Goal: Information Seeking & Learning: Find specific fact

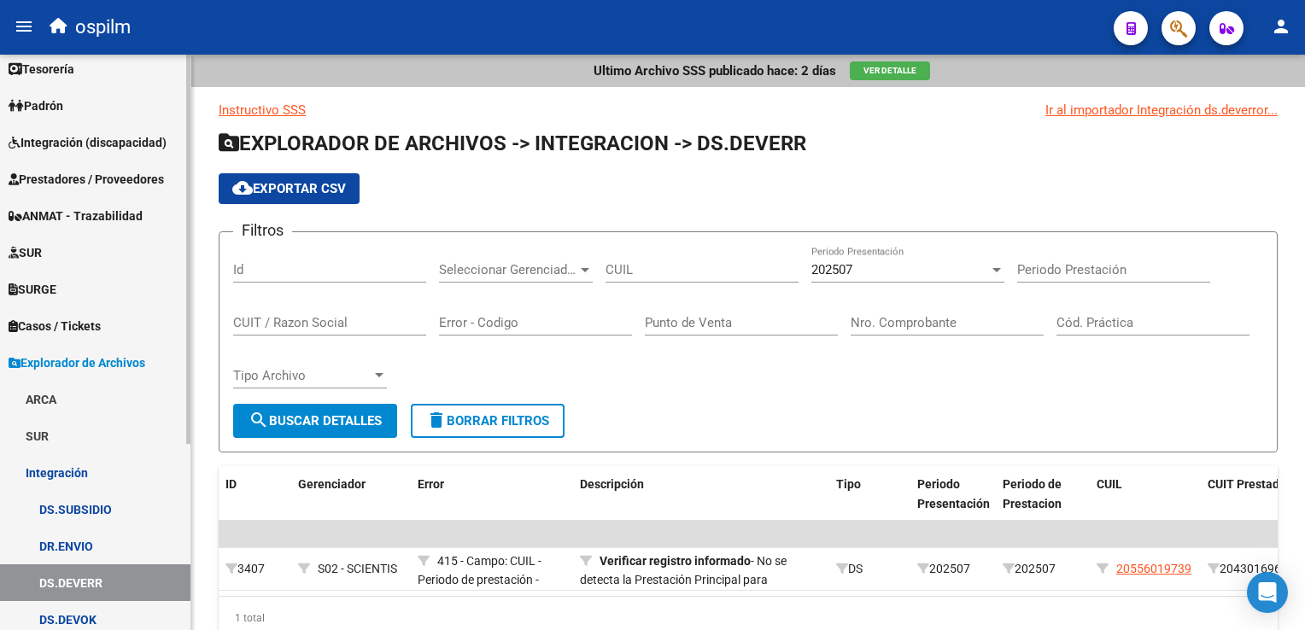
scroll to position [85, 0]
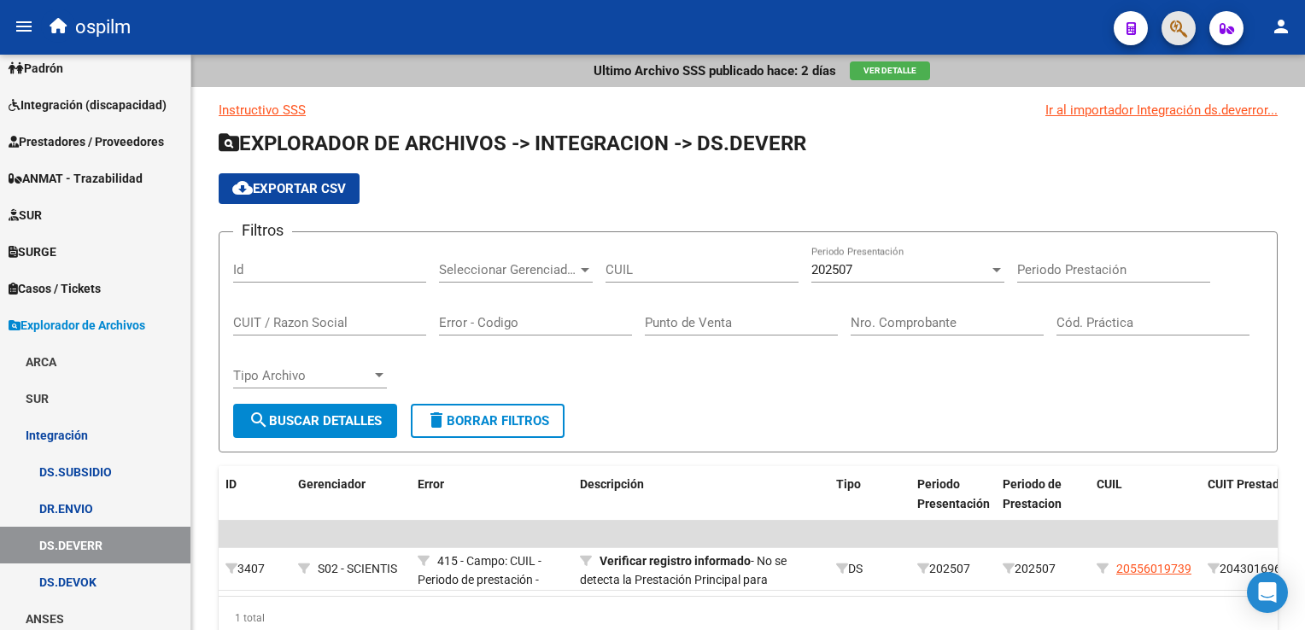
click at [1190, 36] on button "button" at bounding box center [1179, 28] width 34 height 34
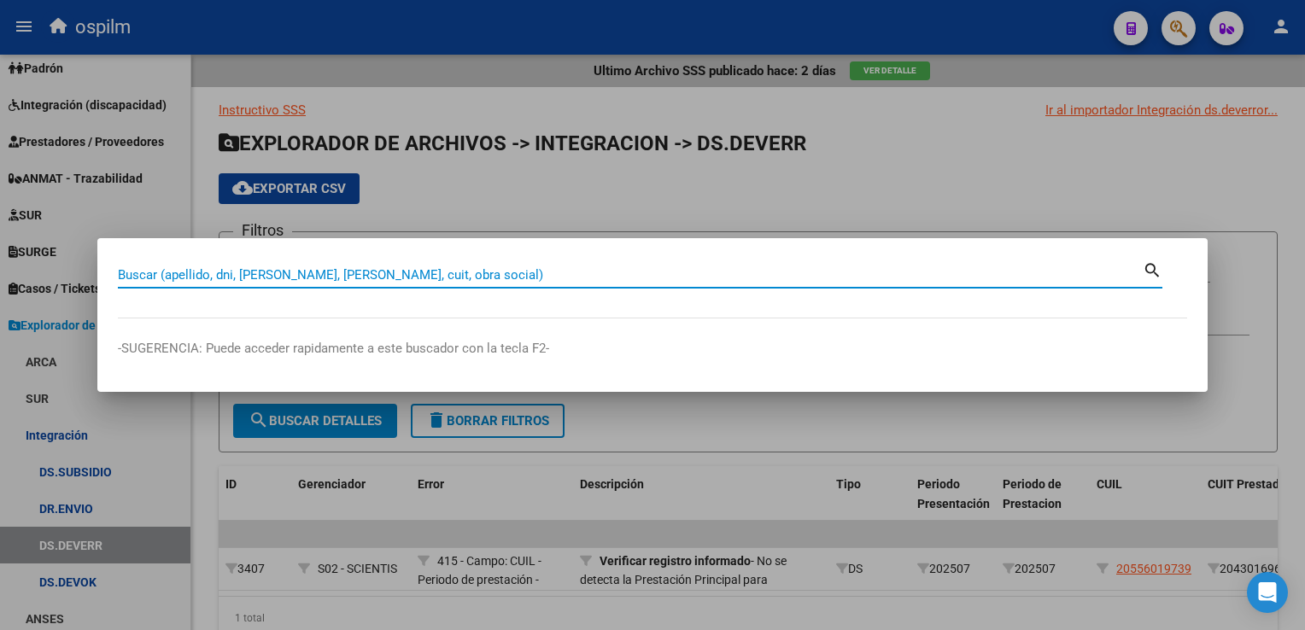
click at [581, 271] on input "Buscar (apellido, dni, [PERSON_NAME], [PERSON_NAME], cuit, obra social)" at bounding box center [630, 274] width 1025 height 15
type input "27308204729"
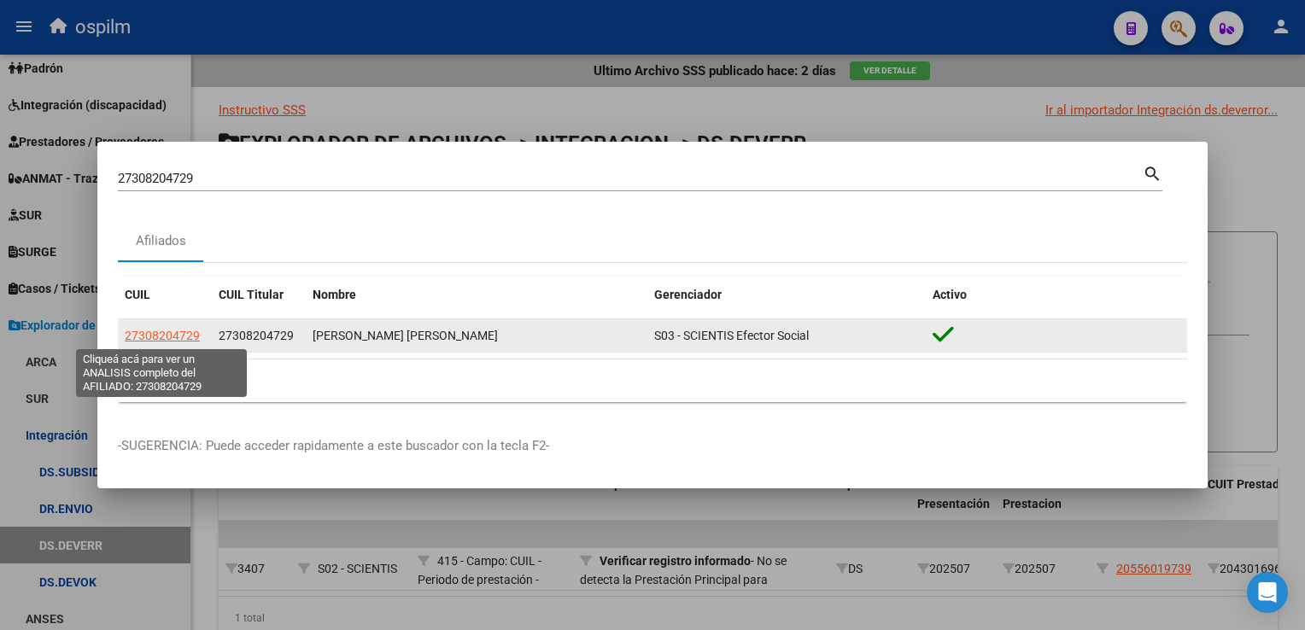
click at [160, 334] on span "27308204729" at bounding box center [162, 336] width 75 height 14
type textarea "27308204729"
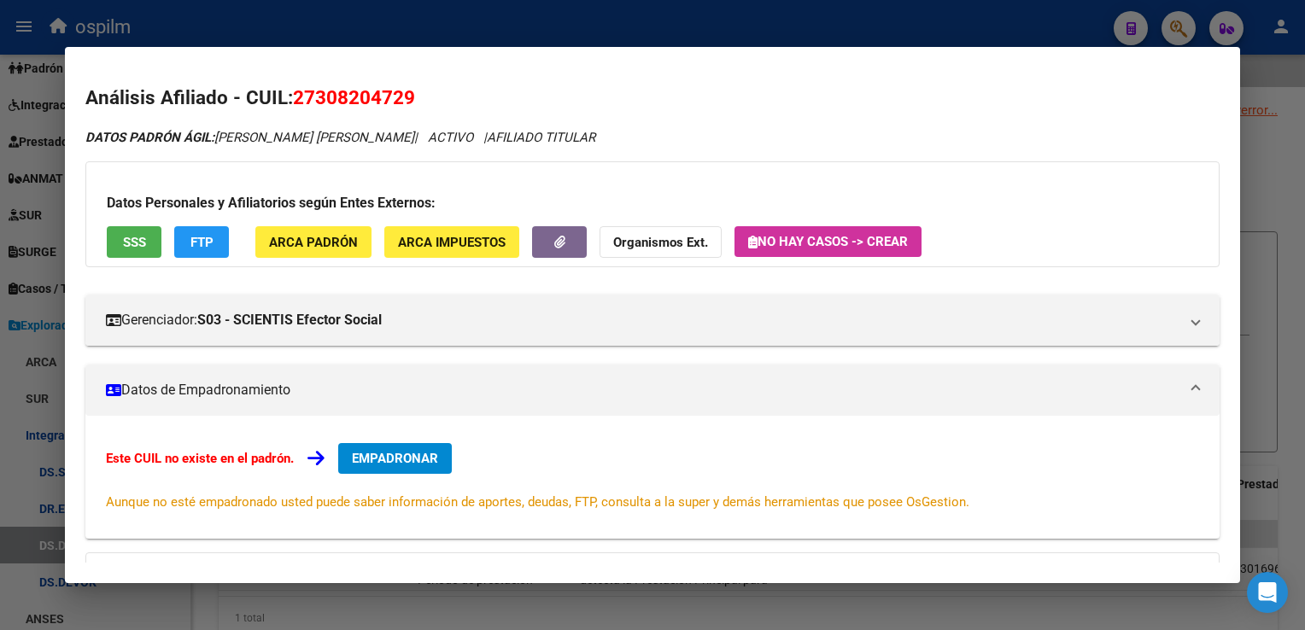
click at [328, 239] on span "ARCA Padrón" at bounding box center [313, 242] width 89 height 15
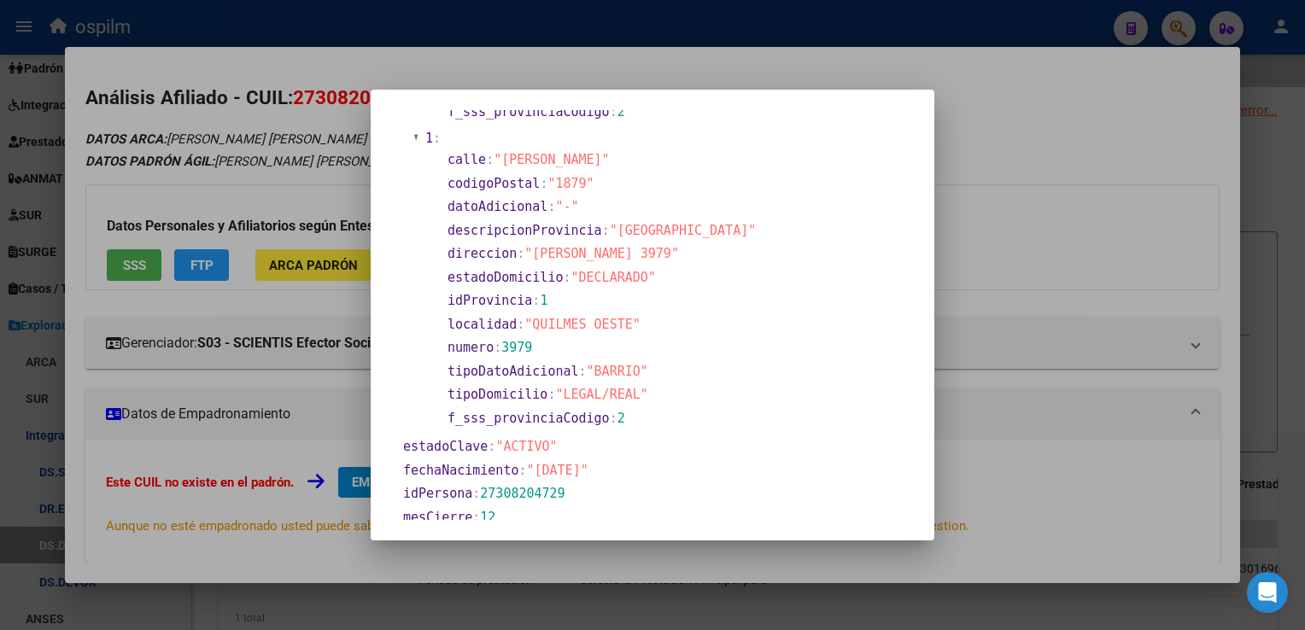
scroll to position [342, 0]
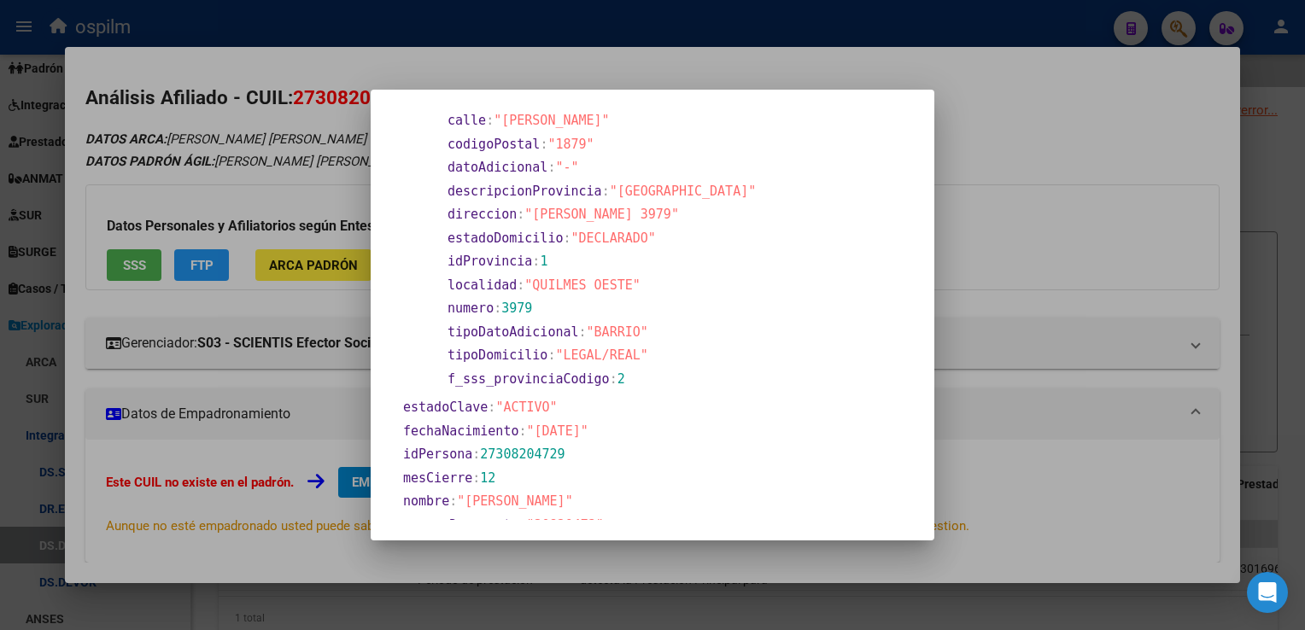
drag, startPoint x: 531, startPoint y: 429, endPoint x: 601, endPoint y: 442, distance: 71.4
click at [601, 442] on section "fechaNacimiento : "[DATE]"" at bounding box center [581, 431] width 361 height 23
copy span "[DATE]"
click at [1268, 381] on div at bounding box center [652, 315] width 1305 height 630
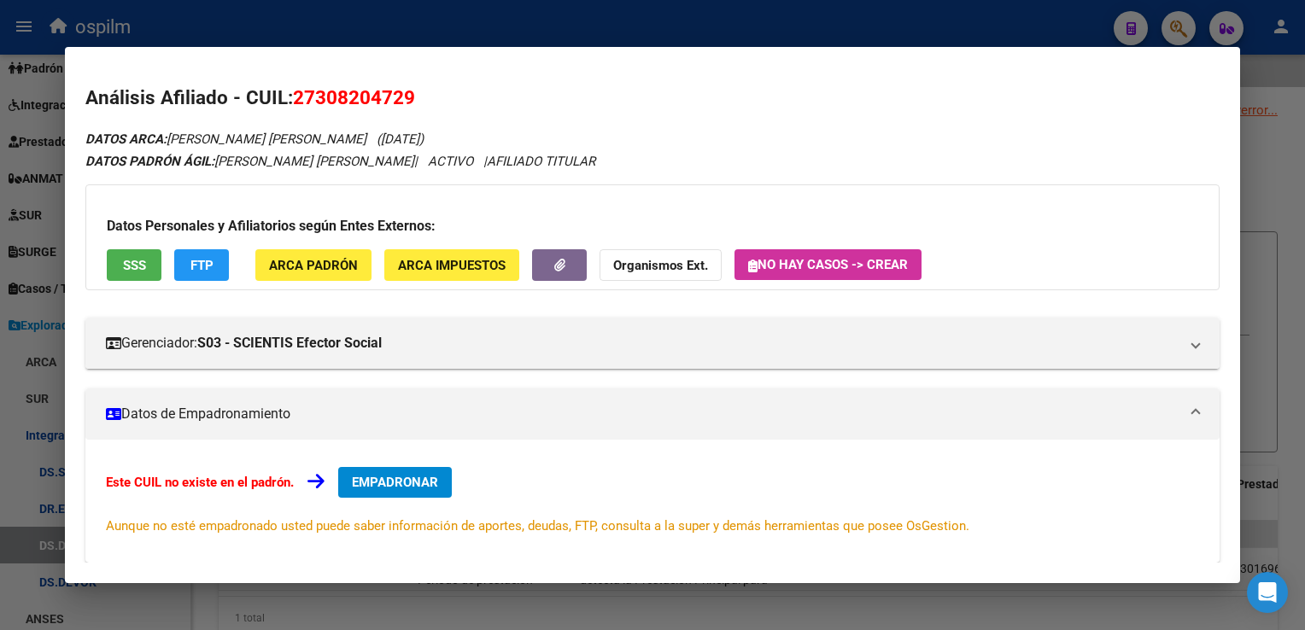
drag, startPoint x: 1285, startPoint y: 118, endPoint x: 205, endPoint y: 24, distance: 1083.7
click at [1284, 118] on div at bounding box center [652, 315] width 1305 height 630
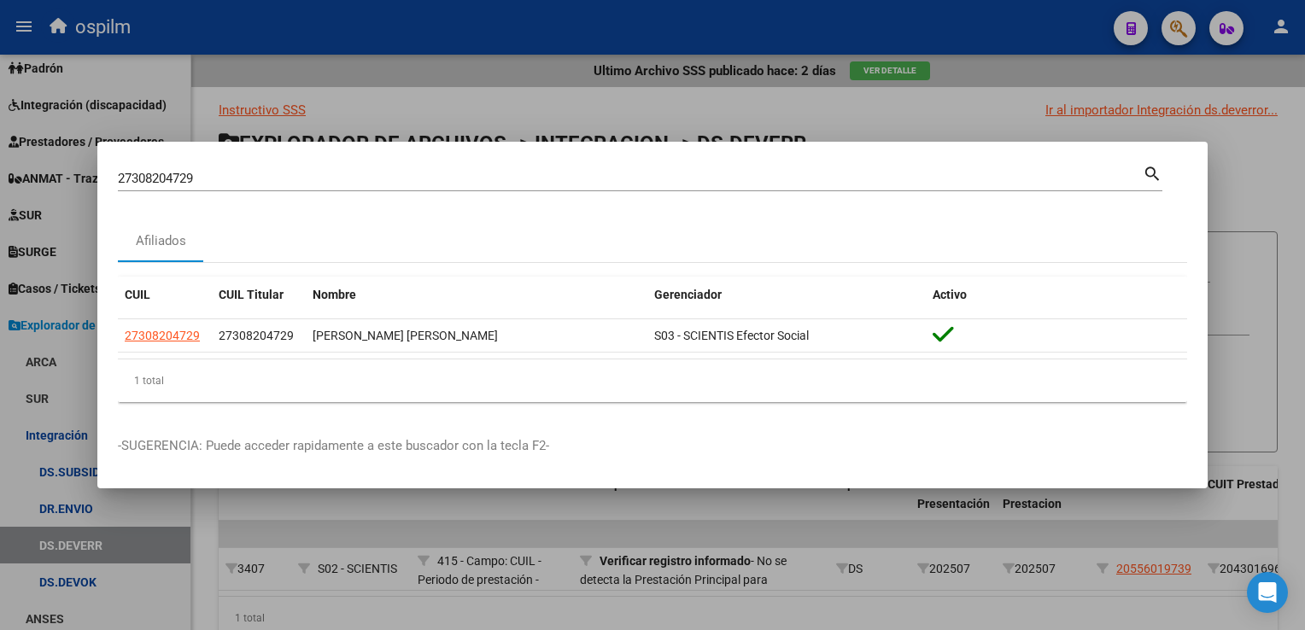
click at [0, 176] on html "menu ospilm person Firma Express Reportes SUR Expedientes Internos Movimiento d…" at bounding box center [652, 315] width 1305 height 630
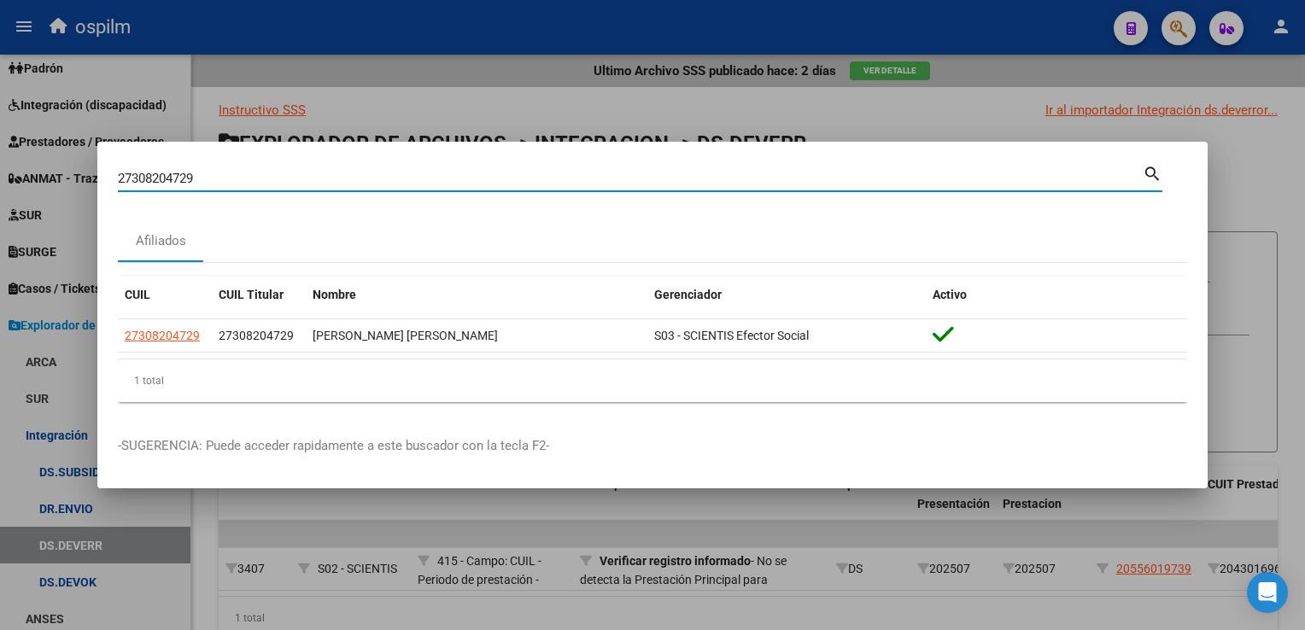
drag, startPoint x: 220, startPoint y: 179, endPoint x: -3, endPoint y: 173, distance: 223.0
click at [0, 173] on html "menu ospilm person Firma Express Reportes SUR Expedientes Internos Movimiento d…" at bounding box center [652, 315] width 1305 height 630
paste input "8682713"
type input "27386827139"
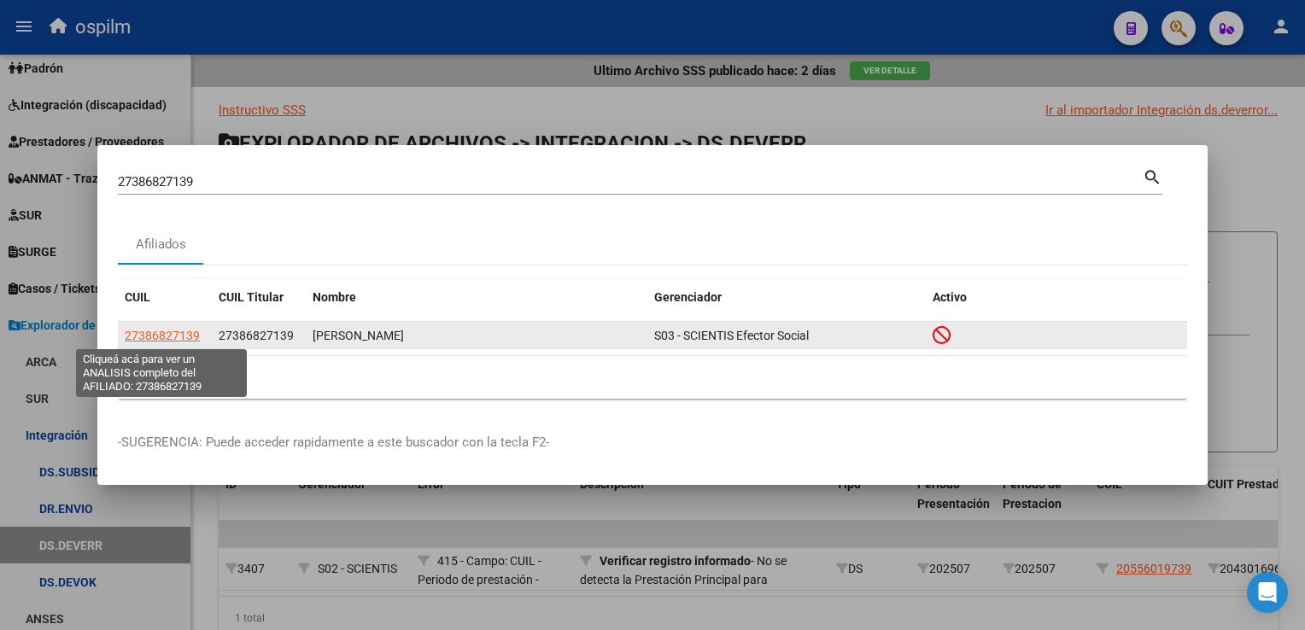
click at [172, 340] on span "27386827139" at bounding box center [162, 336] width 75 height 14
type textarea "27386827139"
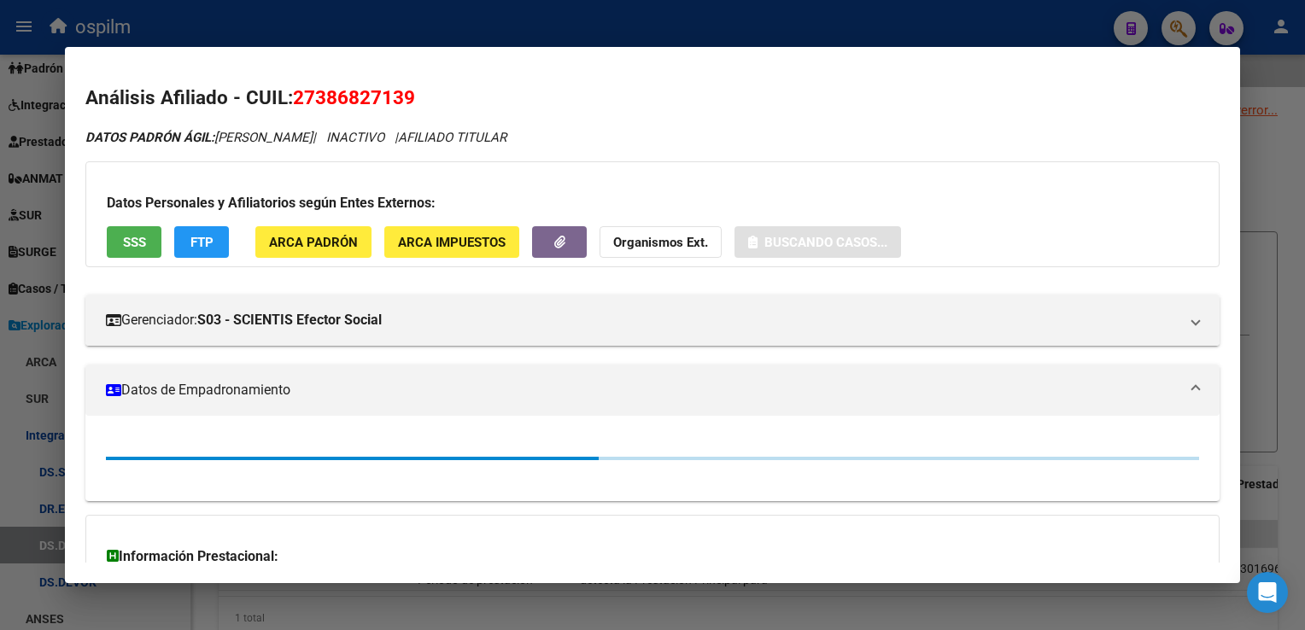
click at [297, 243] on span "ARCA Padrón" at bounding box center [313, 242] width 89 height 15
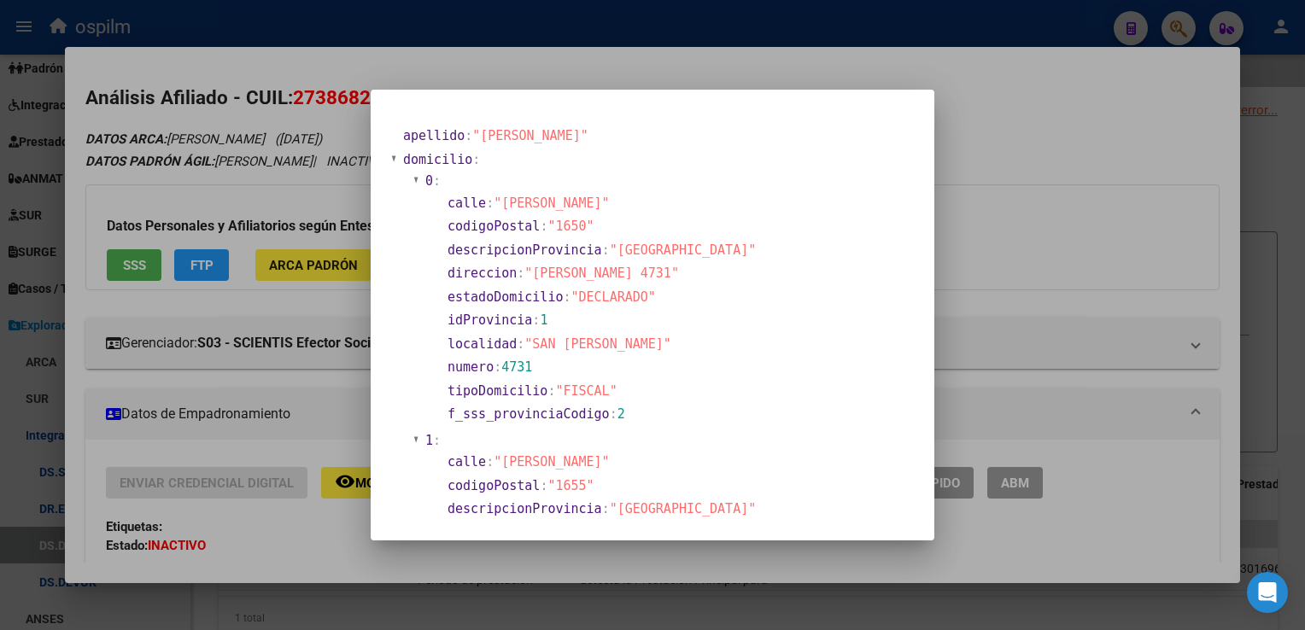
drag, startPoint x: 608, startPoint y: 102, endPoint x: 594, endPoint y: 244, distance: 143.3
click at [594, 244] on mat-dialog-container "apellido : "[PERSON_NAME]" domicilio : 0 : calle : "[PERSON_NAME]" codigoPostal…" at bounding box center [653, 315] width 564 height 451
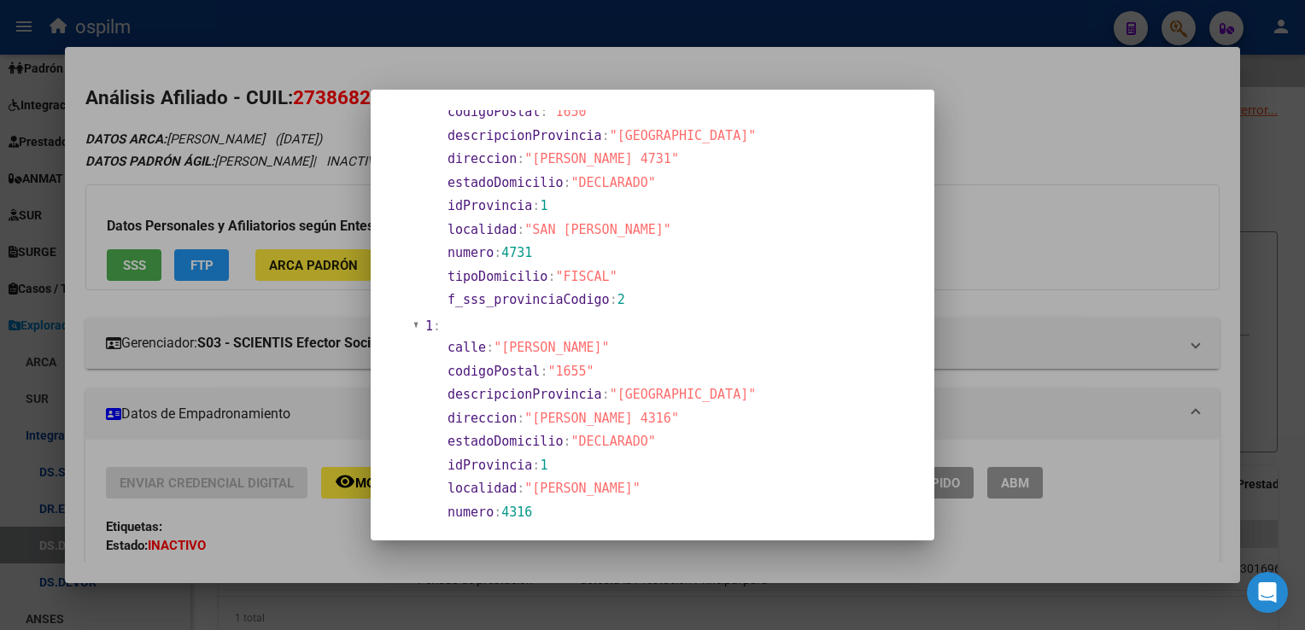
scroll to position [256, 0]
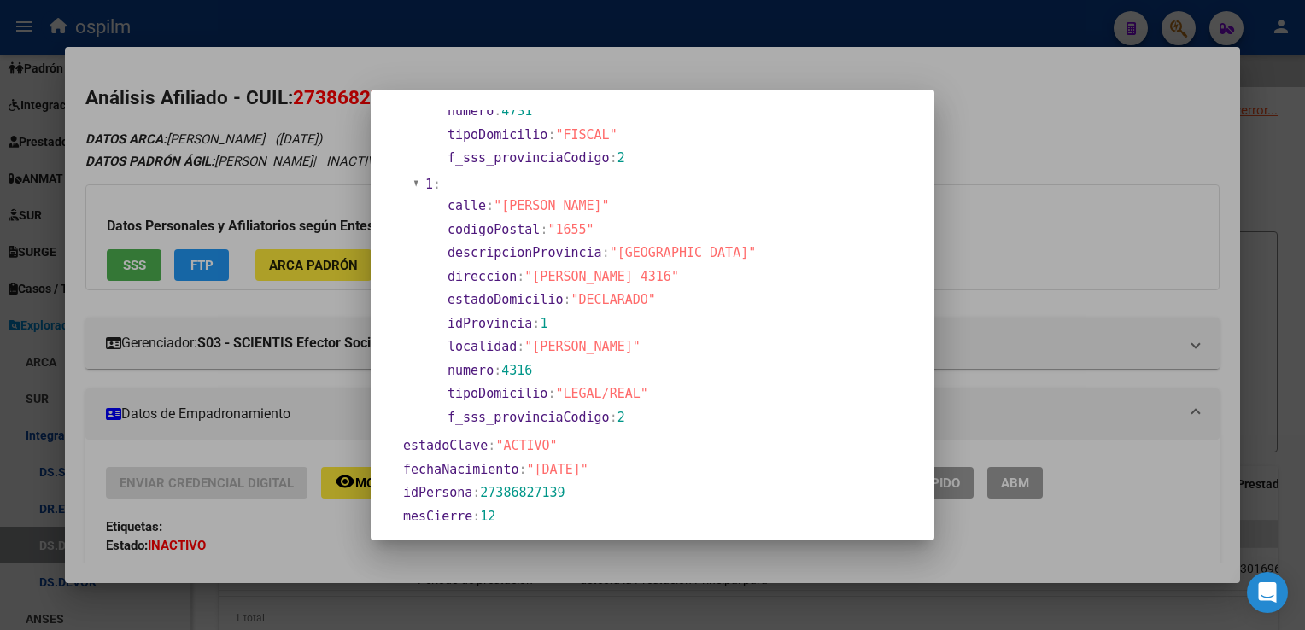
drag, startPoint x: 530, startPoint y: 469, endPoint x: 597, endPoint y: 466, distance: 67.5
click at [589, 466] on span ""[DATE]"" at bounding box center [557, 469] width 61 height 15
copy span "[DATE]"
drag, startPoint x: 1256, startPoint y: 412, endPoint x: 743, endPoint y: 327, distance: 519.4
click at [1245, 407] on div at bounding box center [652, 315] width 1305 height 630
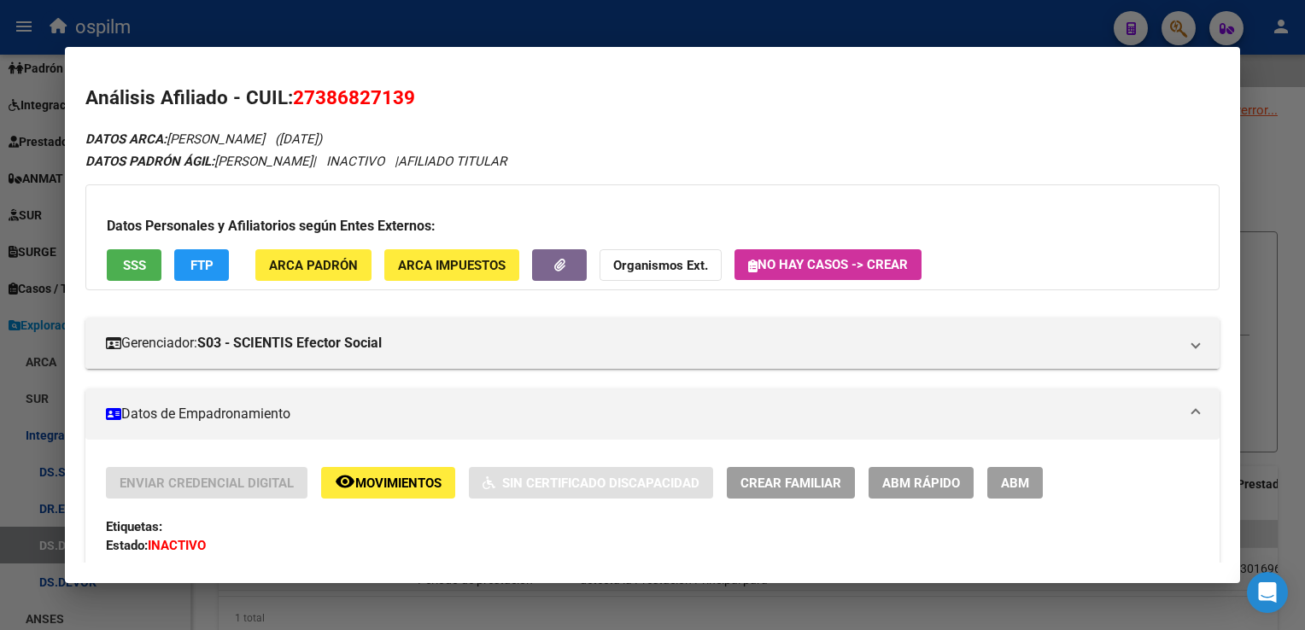
click at [311, 264] on span "ARCA Padrón" at bounding box center [313, 265] width 89 height 15
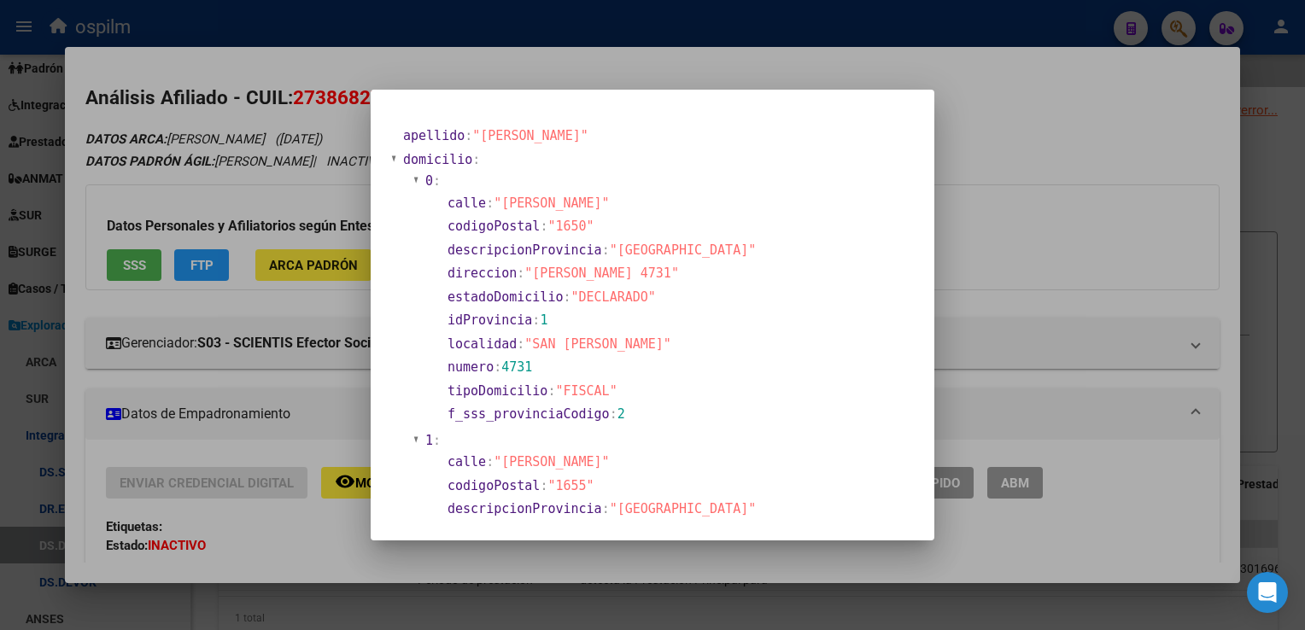
click at [1260, 190] on div at bounding box center [652, 315] width 1305 height 630
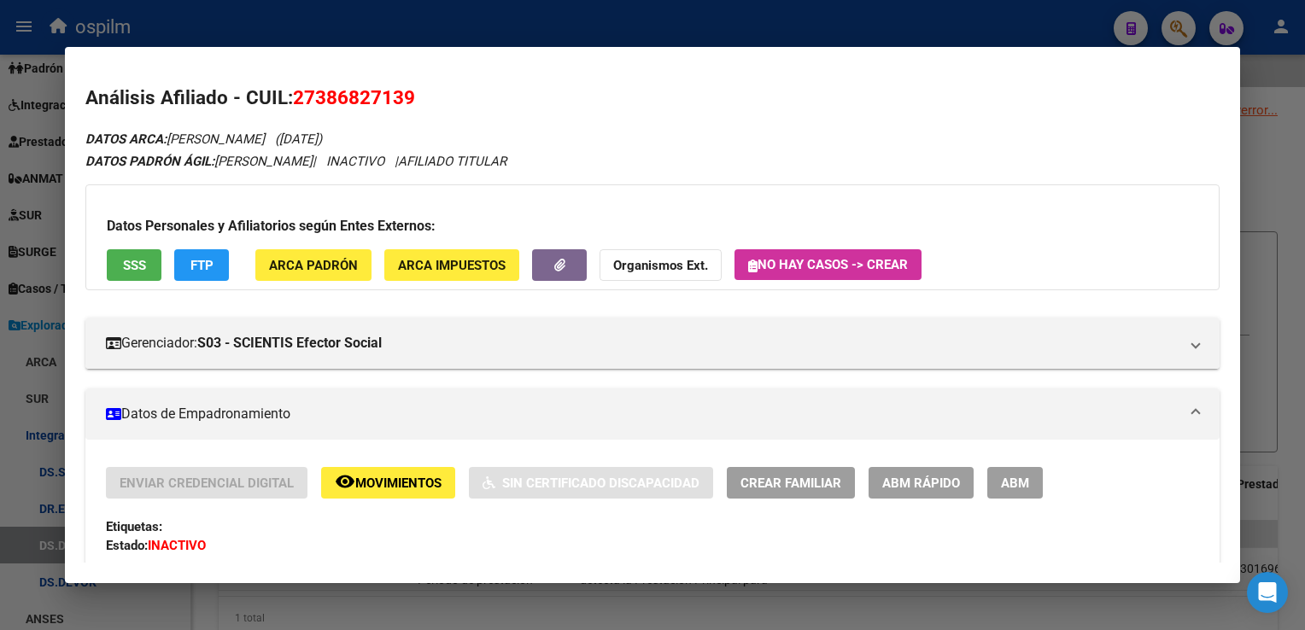
click at [1186, 28] on div at bounding box center [652, 315] width 1305 height 630
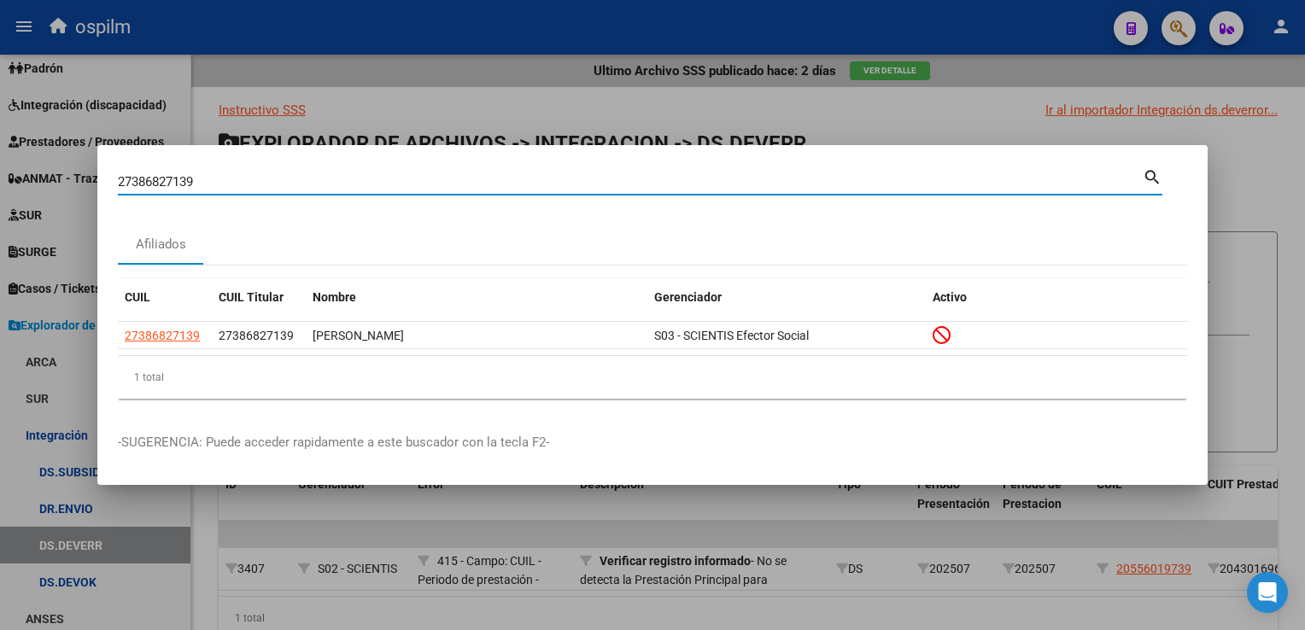
drag, startPoint x: 245, startPoint y: 188, endPoint x: 0, endPoint y: 237, distance: 250.1
click at [0, 237] on html "menu ospilm person Firma Express Reportes SUR Expedientes Internos Movimiento d…" at bounding box center [652, 315] width 1305 height 630
paste input "393883002"
type input "23938830029"
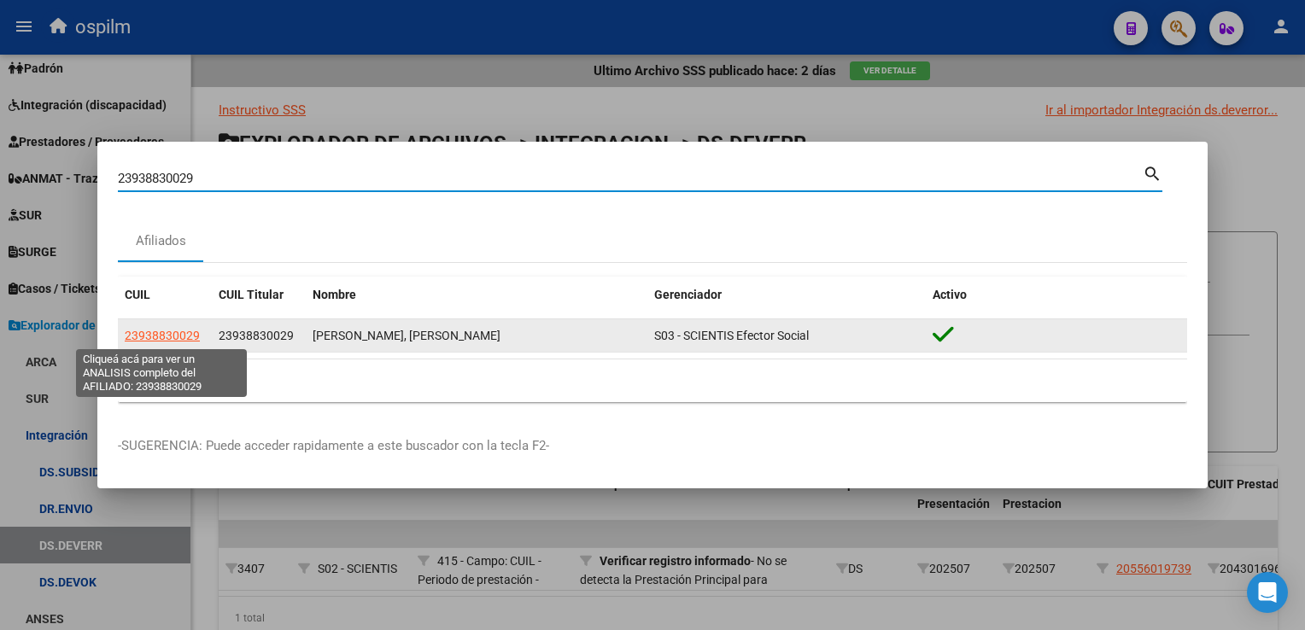
click at [157, 337] on span "23938830029" at bounding box center [162, 336] width 75 height 14
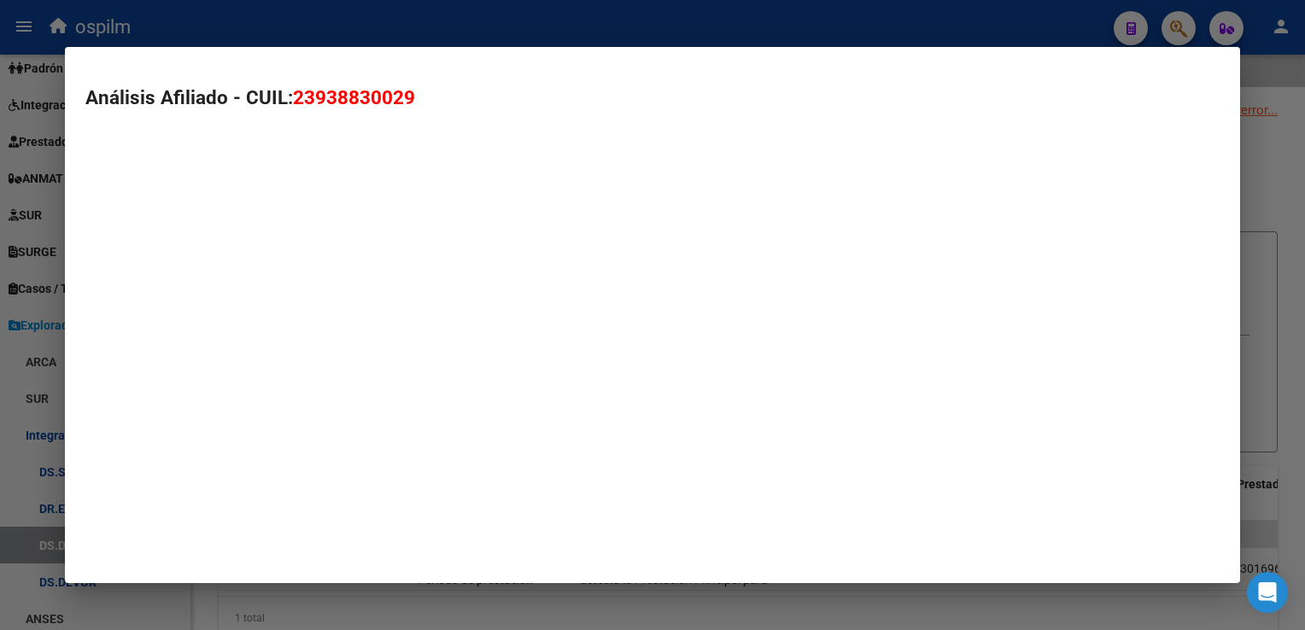
type textarea "23938830029"
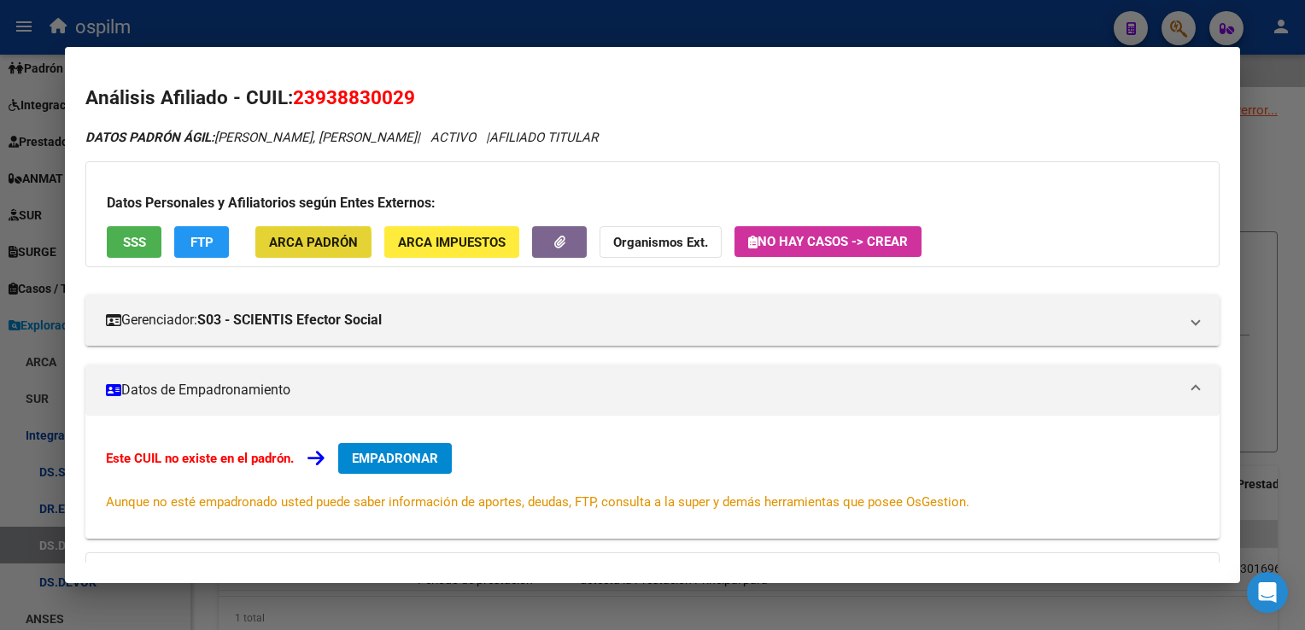
click at [296, 245] on span "ARCA Padrón" at bounding box center [313, 242] width 89 height 15
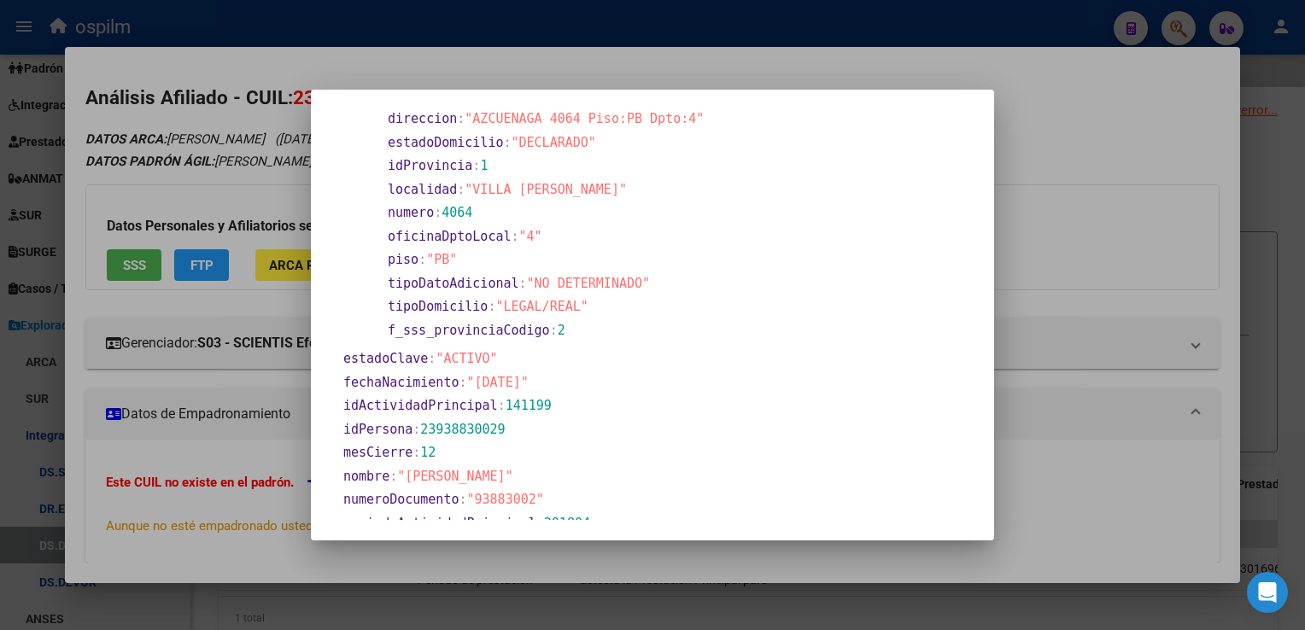
scroll to position [683, 0]
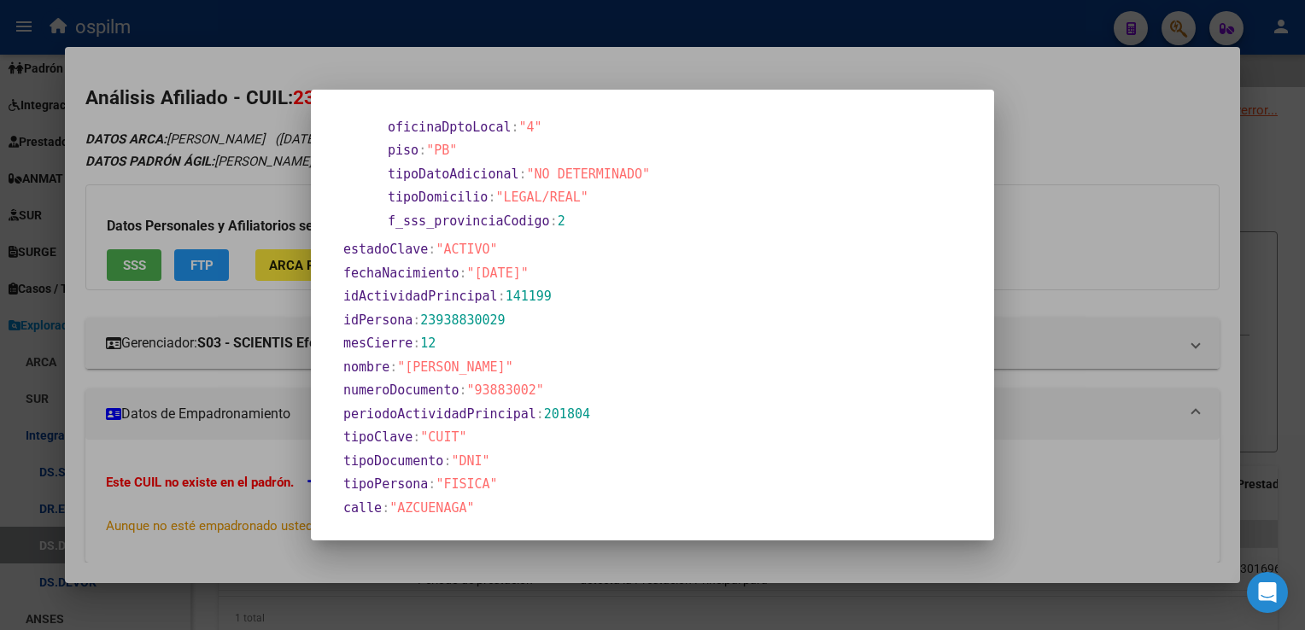
drag, startPoint x: 471, startPoint y: 274, endPoint x: 541, endPoint y: 278, distance: 69.3
click at [529, 278] on span ""[DATE]"" at bounding box center [497, 273] width 61 height 15
copy span "[DATE]"
click at [1250, 389] on div at bounding box center [652, 315] width 1305 height 630
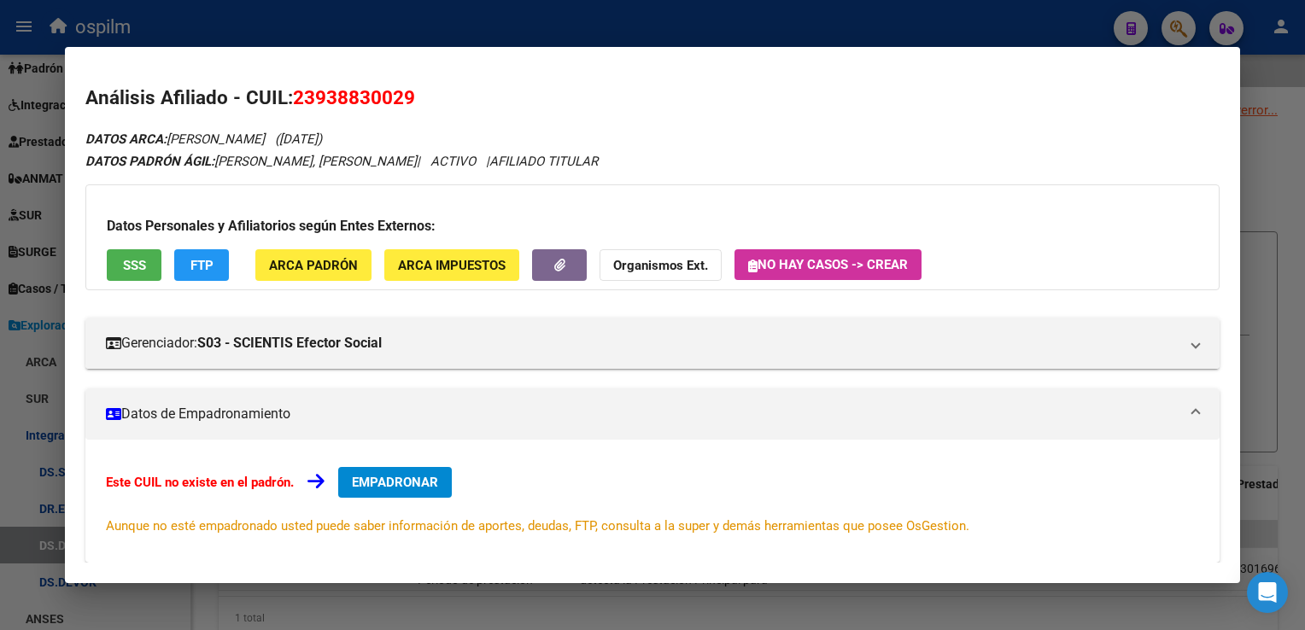
drag, startPoint x: 1278, startPoint y: 138, endPoint x: 1250, endPoint y: 100, distance: 46.5
click at [1271, 121] on div at bounding box center [652, 315] width 1305 height 630
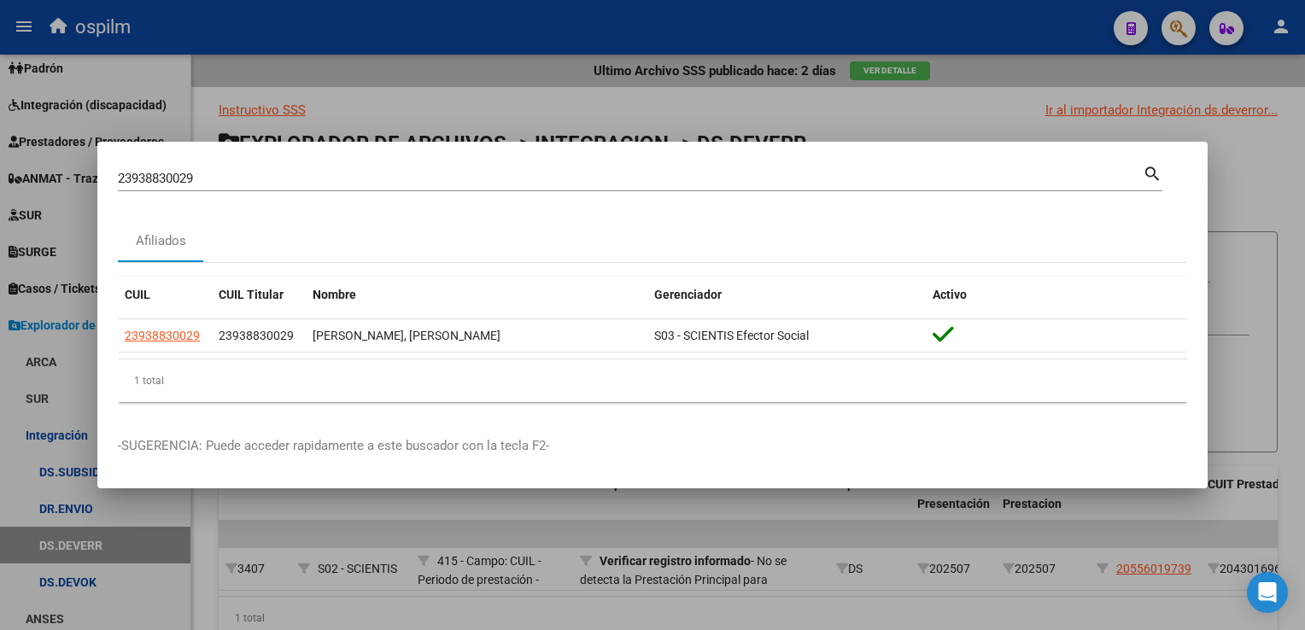
click at [1185, 30] on div at bounding box center [652, 315] width 1305 height 630
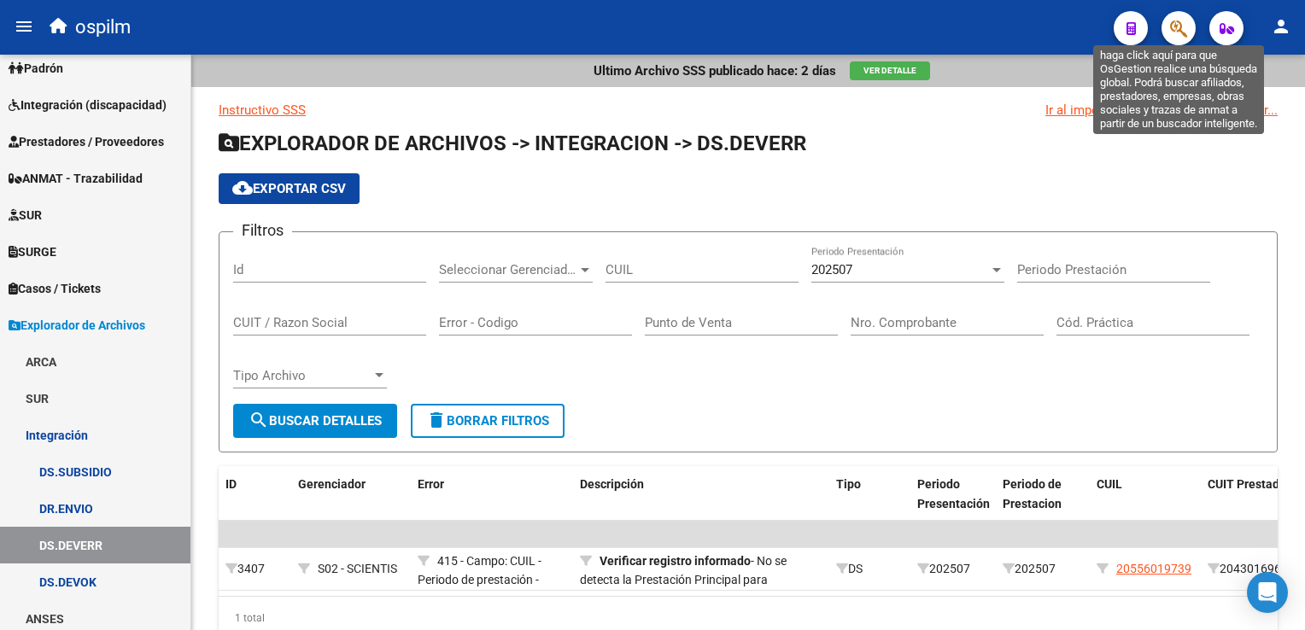
click at [1181, 26] on icon "button" at bounding box center [1178, 29] width 17 height 20
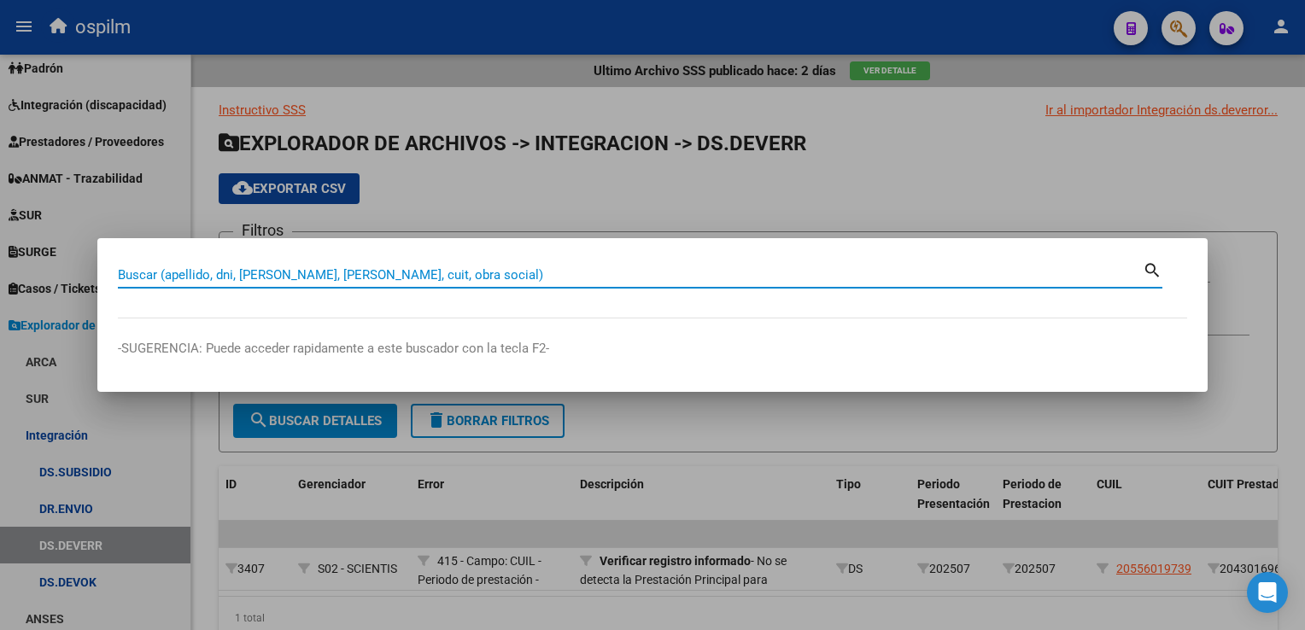
click at [311, 280] on input "Buscar (apellido, dni, [PERSON_NAME], [PERSON_NAME], cuit, obra social)" at bounding box center [630, 274] width 1025 height 15
paste input "27182095082"
drag, startPoint x: 144, startPoint y: 277, endPoint x: 141, endPoint y: 261, distance: 15.7
click at [0, 255] on html "menu ospilm person Firma Express Reportes SUR Expedientes Internos Movimiento d…" at bounding box center [652, 315] width 1305 height 630
type input "27182095082"
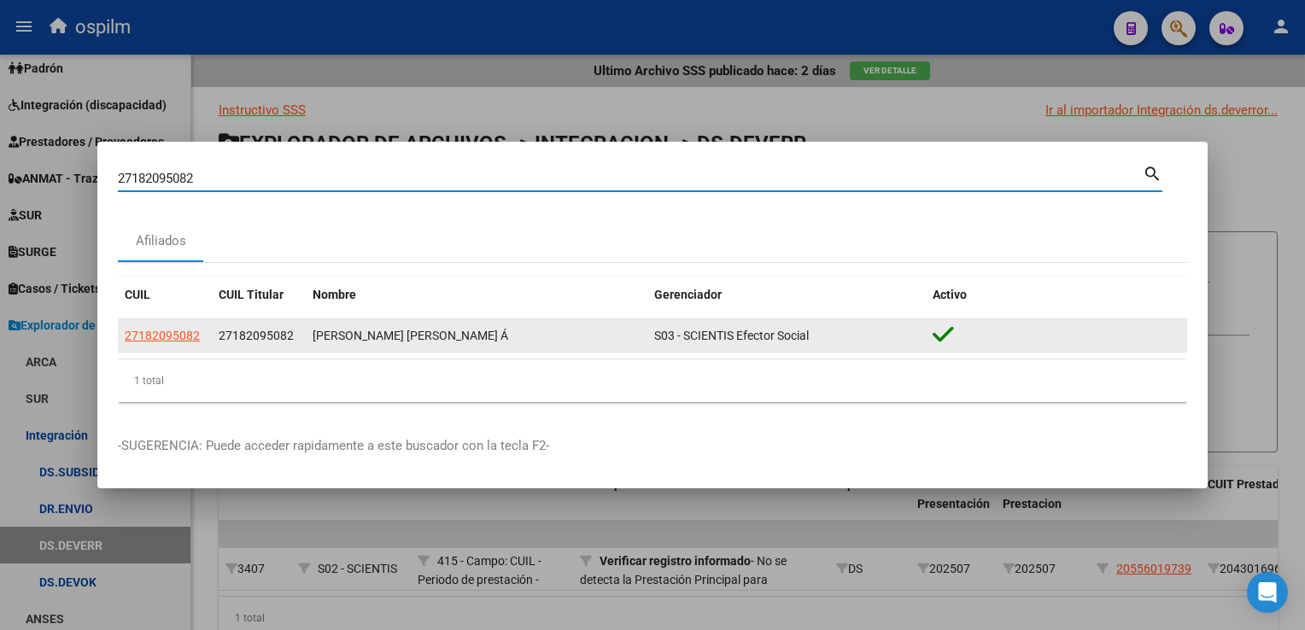
click at [150, 344] on app-link-go-to "27182095082" at bounding box center [162, 336] width 75 height 20
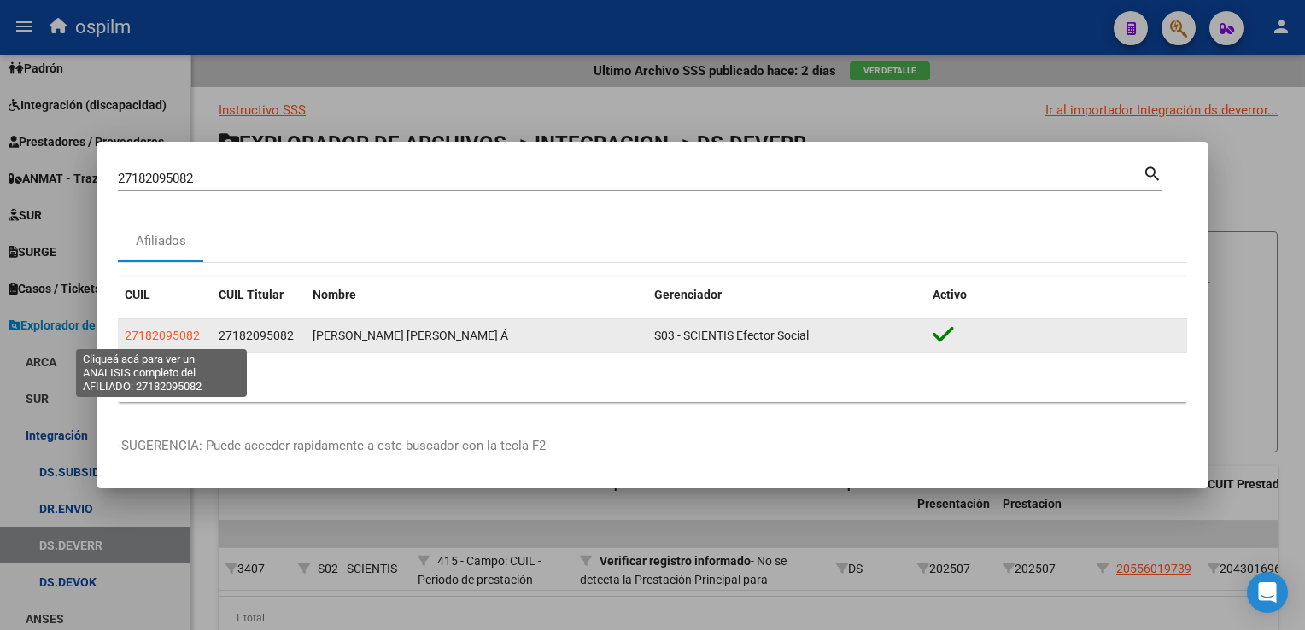
click at [157, 332] on span "27182095082" at bounding box center [162, 336] width 75 height 14
type textarea "27182095082"
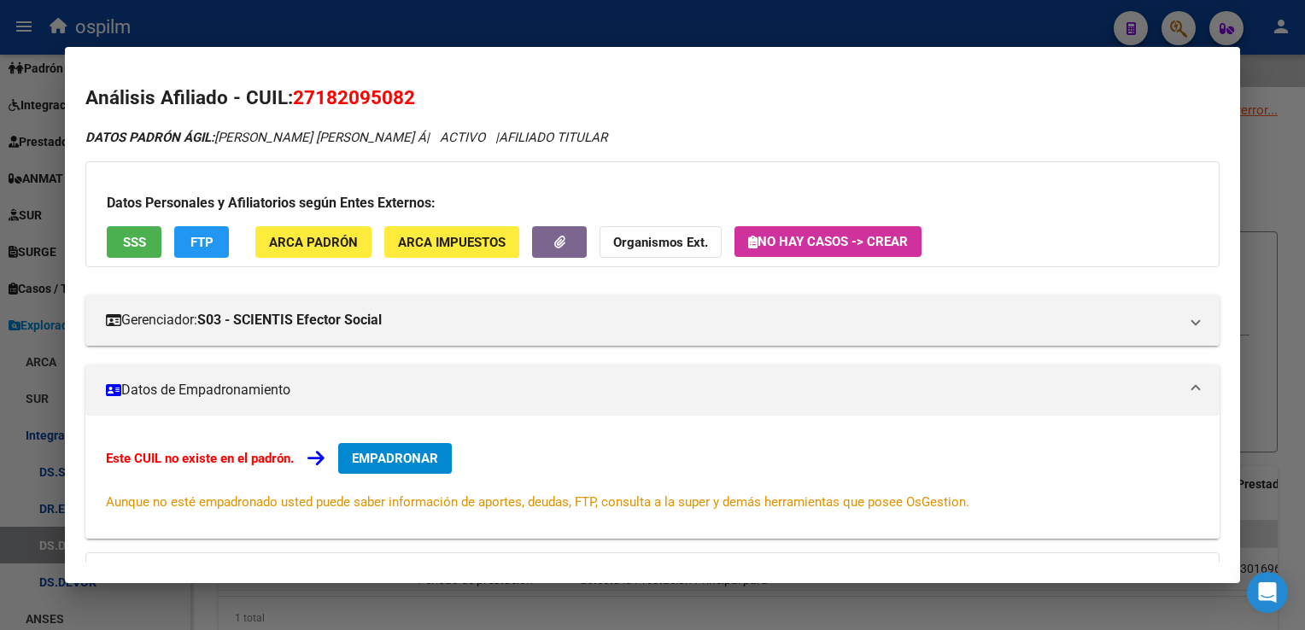
click at [297, 245] on span "ARCA Padrón" at bounding box center [313, 242] width 89 height 15
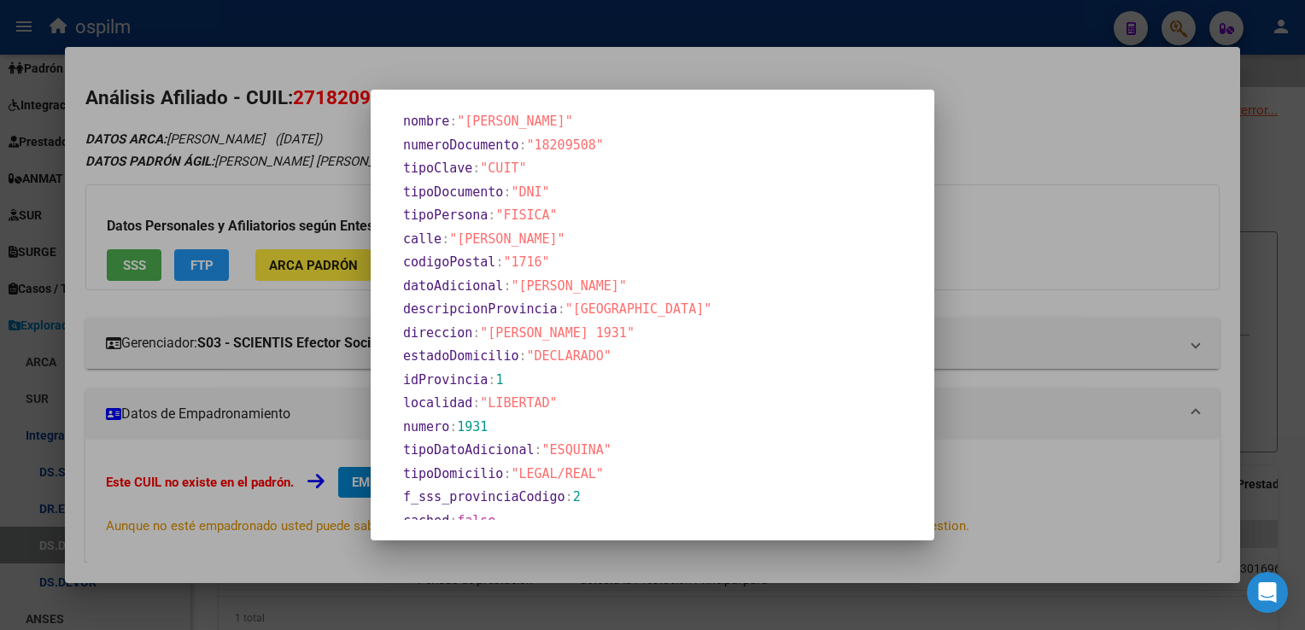
scroll to position [598, 0]
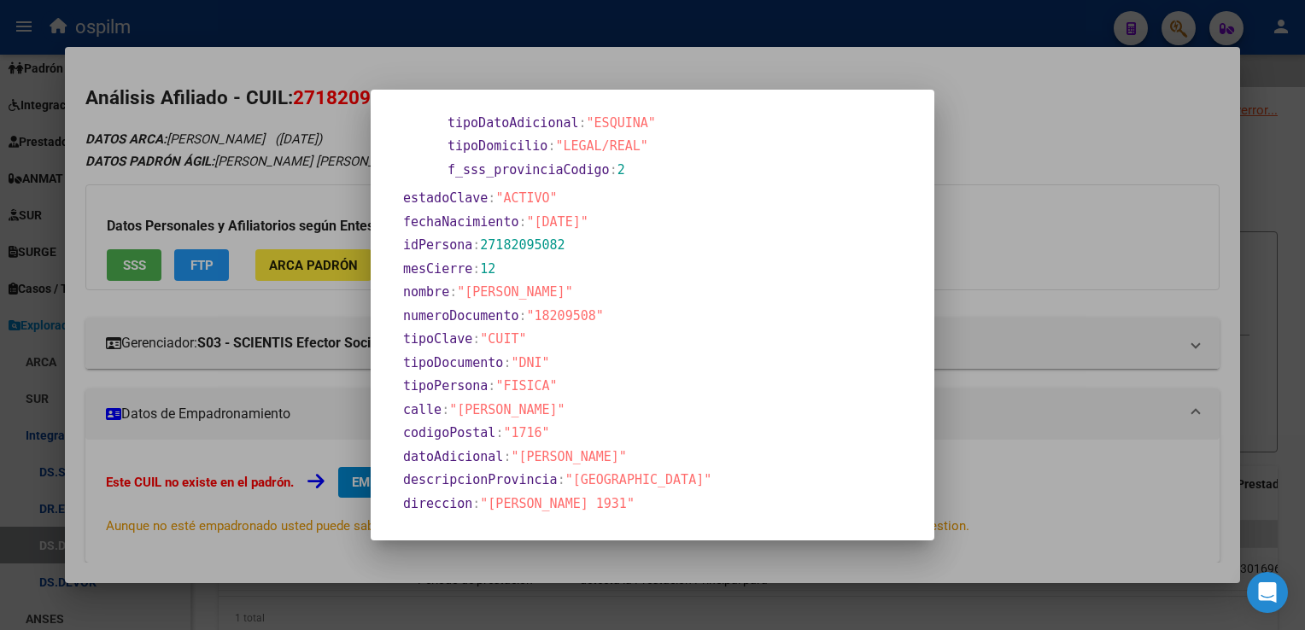
drag, startPoint x: 530, startPoint y: 220, endPoint x: 601, endPoint y: 218, distance: 71.8
click at [589, 218] on span ""[DATE]"" at bounding box center [557, 221] width 61 height 15
copy span "[DATE]"
click at [1295, 341] on div at bounding box center [652, 315] width 1305 height 630
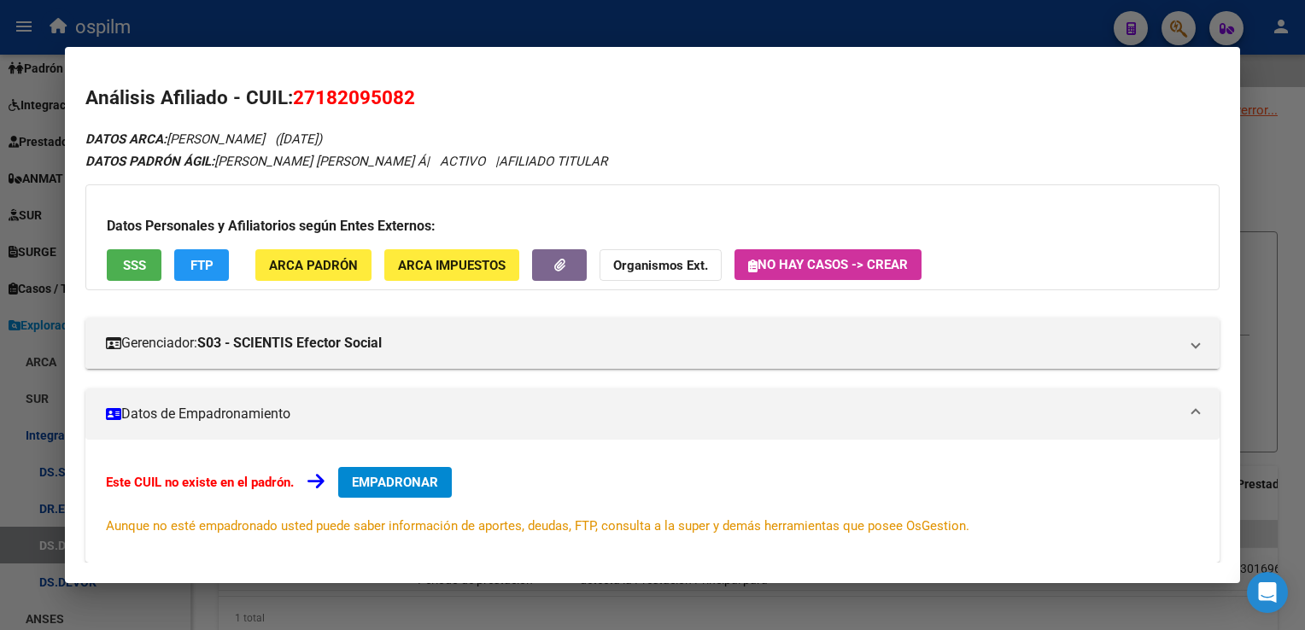
click at [1294, 341] on div at bounding box center [652, 315] width 1305 height 630
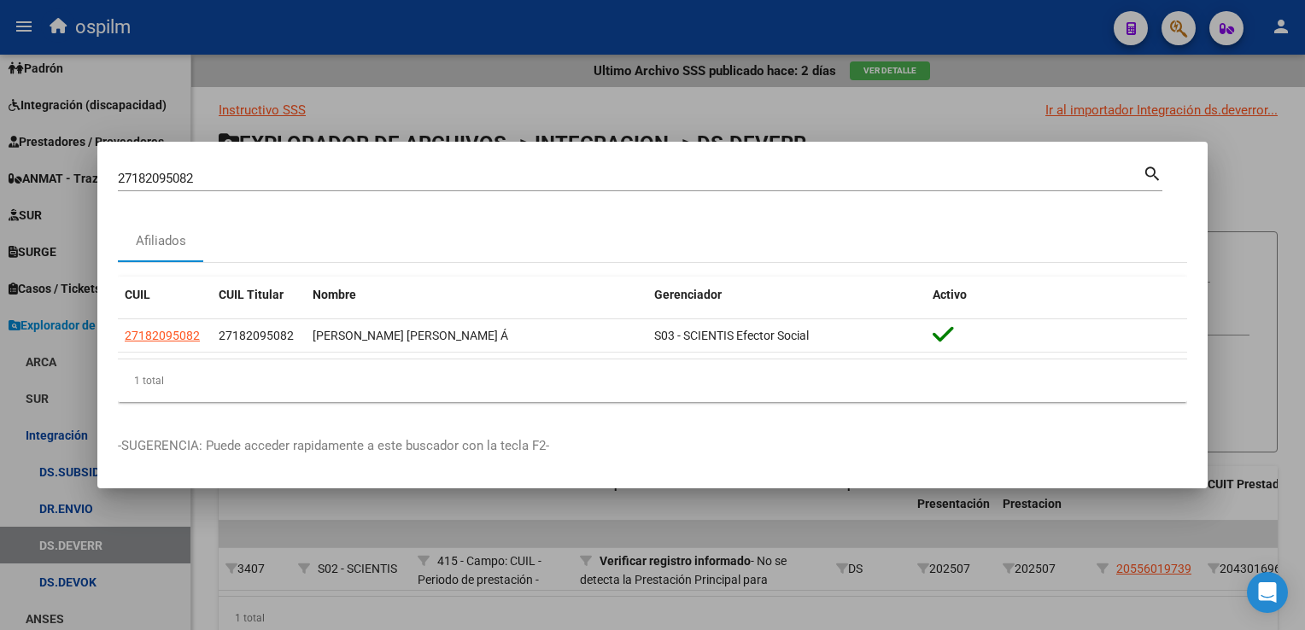
drag, startPoint x: 307, startPoint y: 167, endPoint x: -3, endPoint y: 175, distance: 311.0
click at [0, 175] on html "menu ospilm person Firma Express Reportes SUR Expedientes Internos Movimiento d…" at bounding box center [652, 315] width 1305 height 630
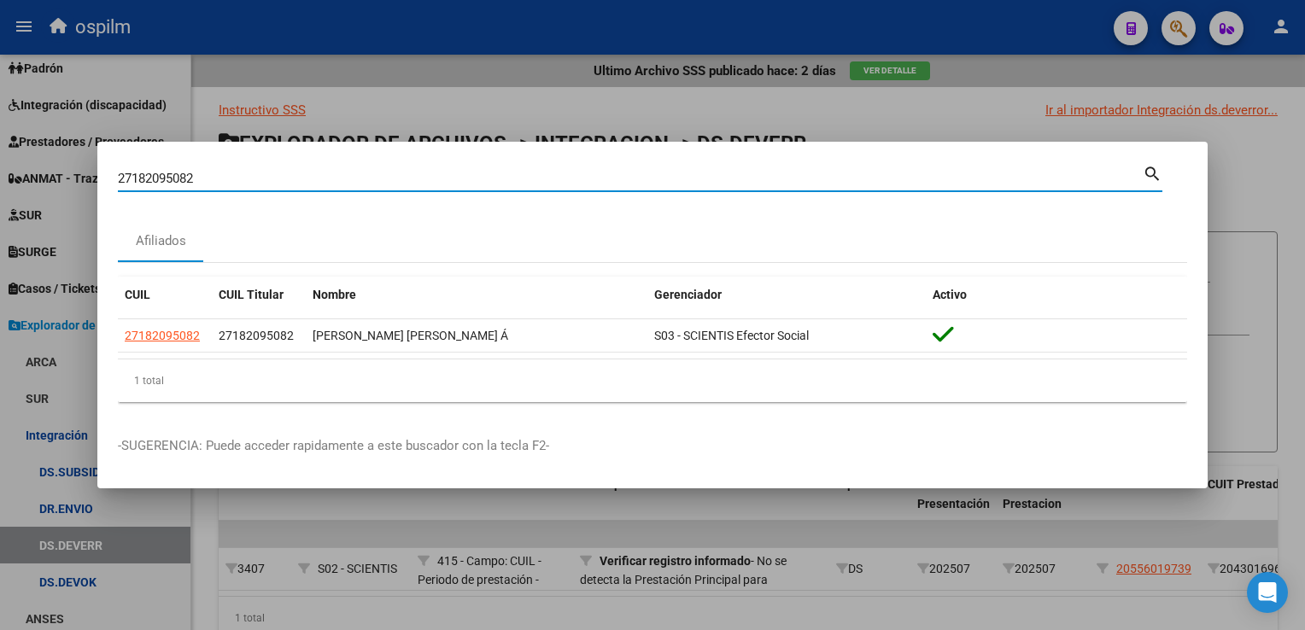
drag, startPoint x: 203, startPoint y: 179, endPoint x: -3, endPoint y: 169, distance: 207.0
click at [0, 169] on html "menu ospilm person Firma Express Reportes SUR Expedientes Internos Movimiento d…" at bounding box center [652, 315] width 1305 height 630
paste input "208950814"
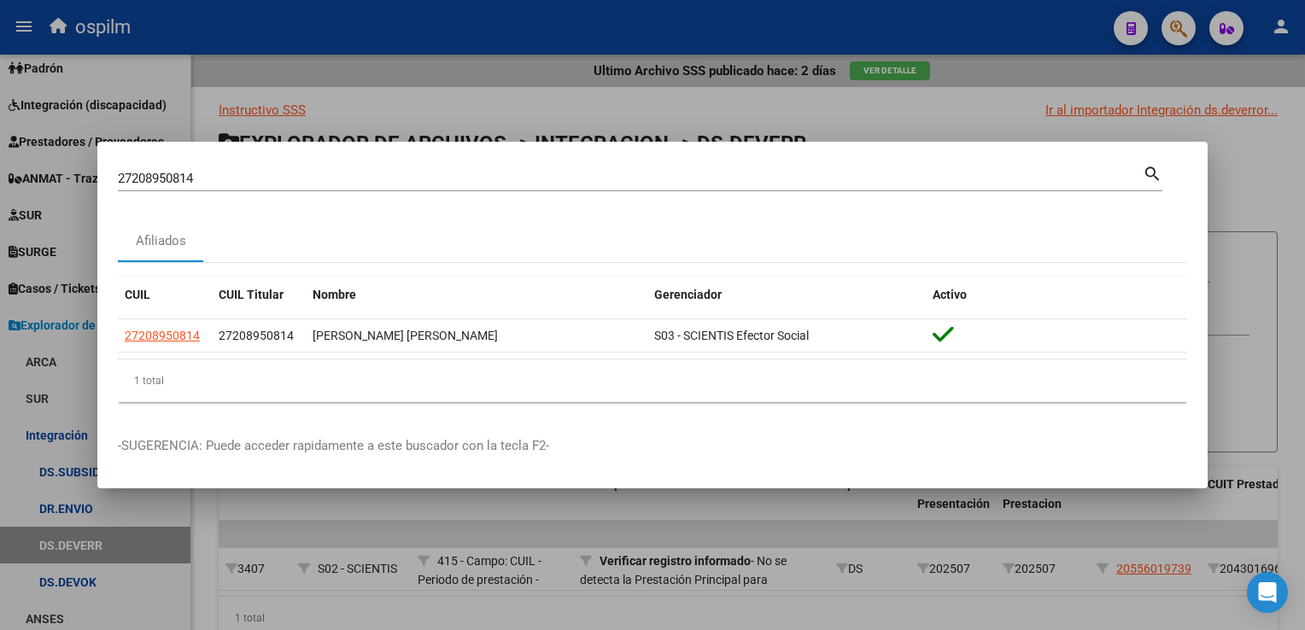
drag, startPoint x: 262, startPoint y: 170, endPoint x: -3, endPoint y: 200, distance: 267.3
click at [0, 200] on html "menu ospilm person Firma Express Reportes SUR Expedientes Internos Movimiento d…" at bounding box center [652, 315] width 1305 height 630
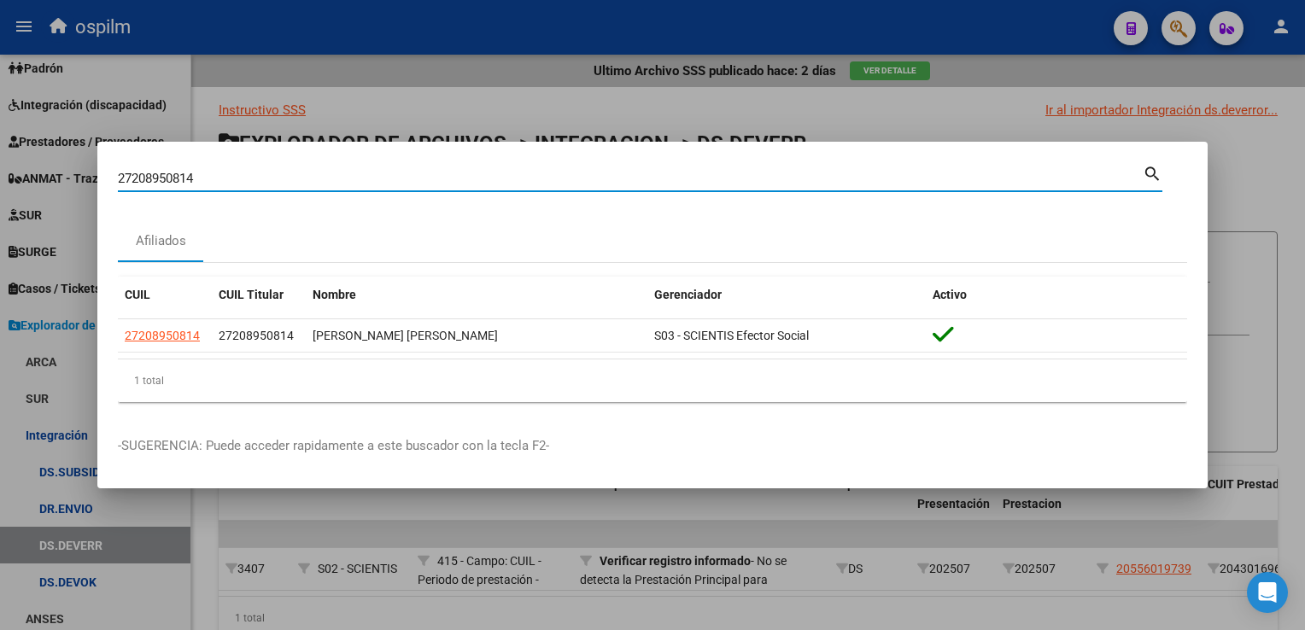
drag, startPoint x: 256, startPoint y: 177, endPoint x: 17, endPoint y: 189, distance: 239.5
click at [17, 189] on div "27208950814 Buscar (apellido, dni, cuil, nro traspaso, cuit, obra social) searc…" at bounding box center [652, 315] width 1305 height 630
paste input "78999586"
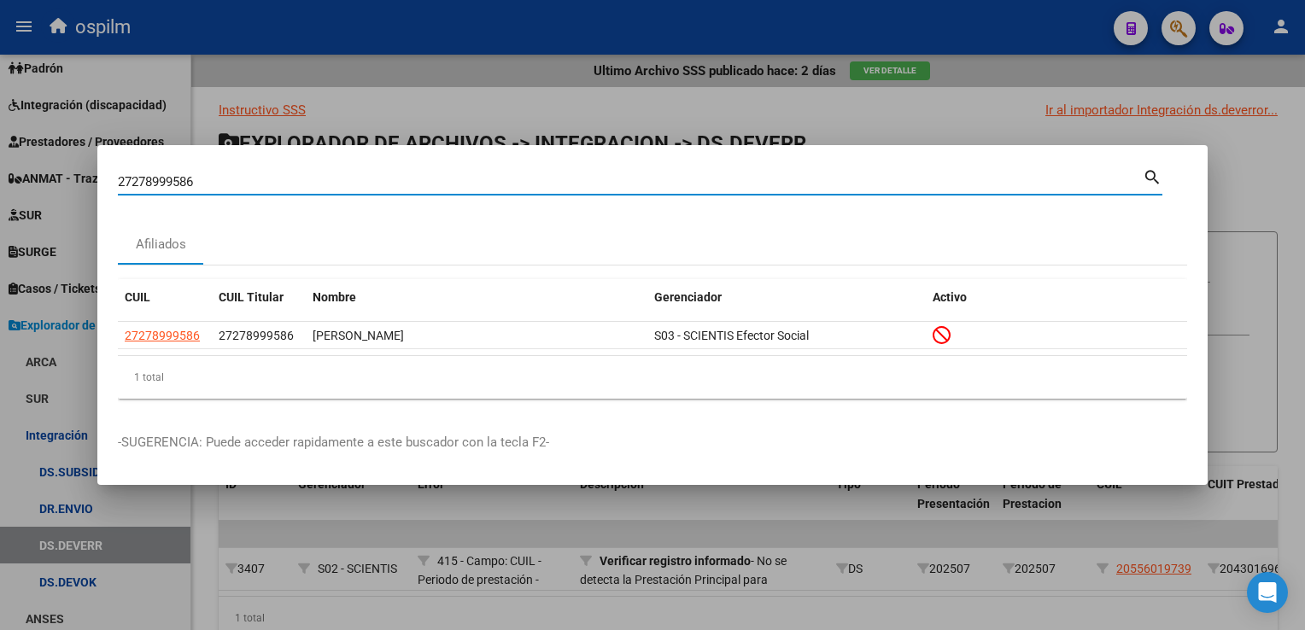
drag, startPoint x: 231, startPoint y: 179, endPoint x: -3, endPoint y: 190, distance: 235.2
click at [0, 190] on html "menu ospilm person Firma Express Reportes SUR Expedientes Internos Movimiento d…" at bounding box center [652, 315] width 1305 height 630
paste input "81713162"
type input "27281713162"
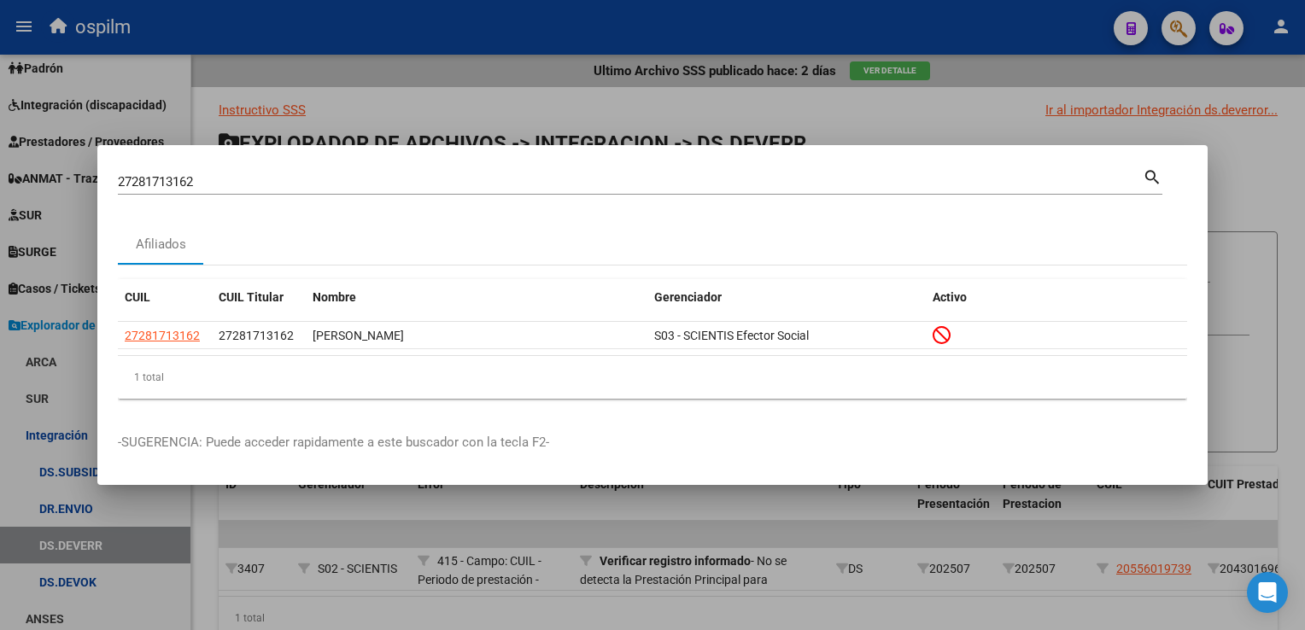
click at [1295, 255] on div at bounding box center [652, 315] width 1305 height 630
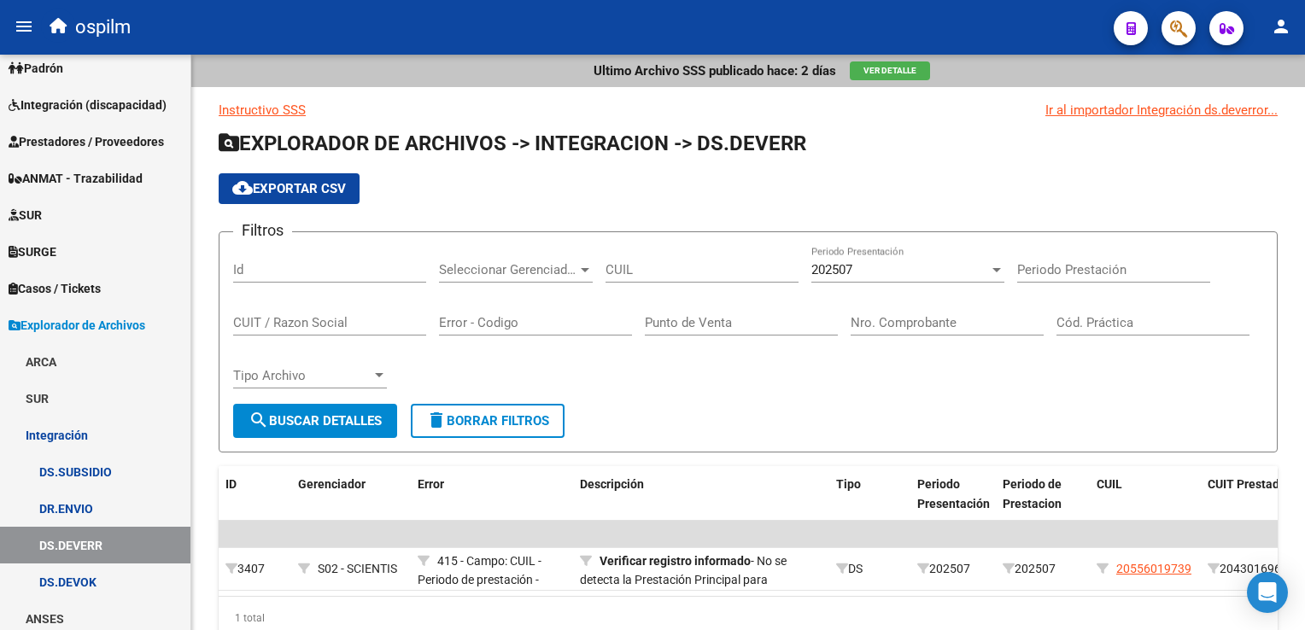
click at [1192, 22] on button "button" at bounding box center [1179, 28] width 34 height 34
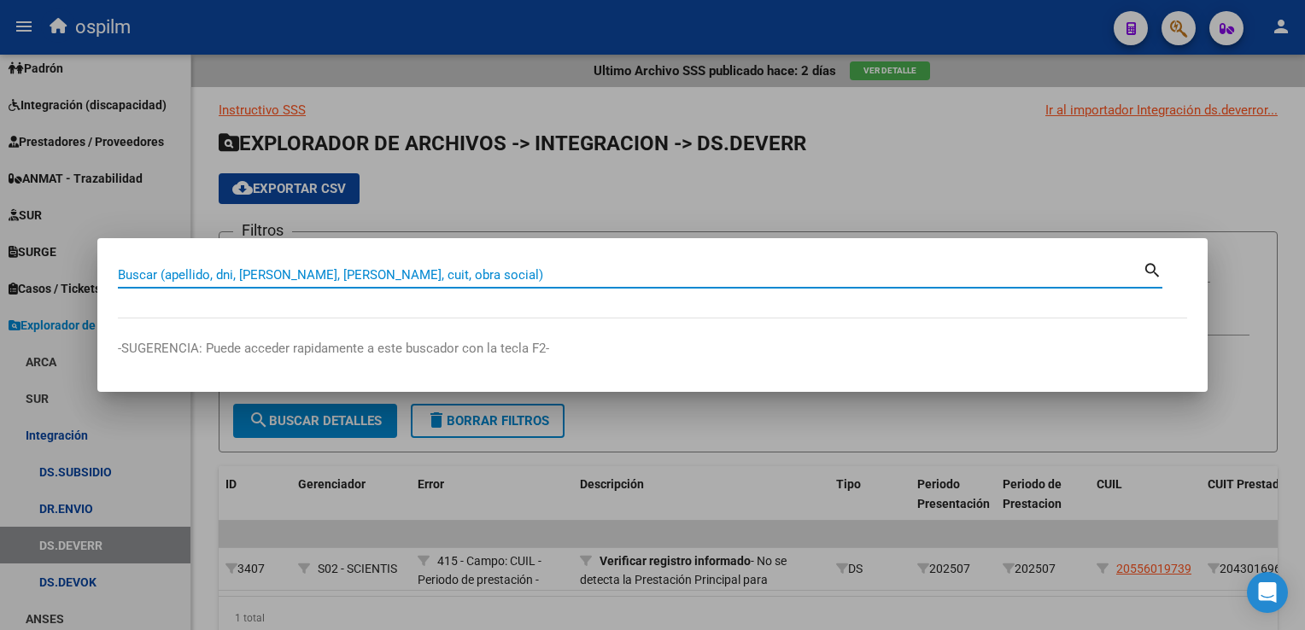
paste input "27278999586"
type input "27278999586"
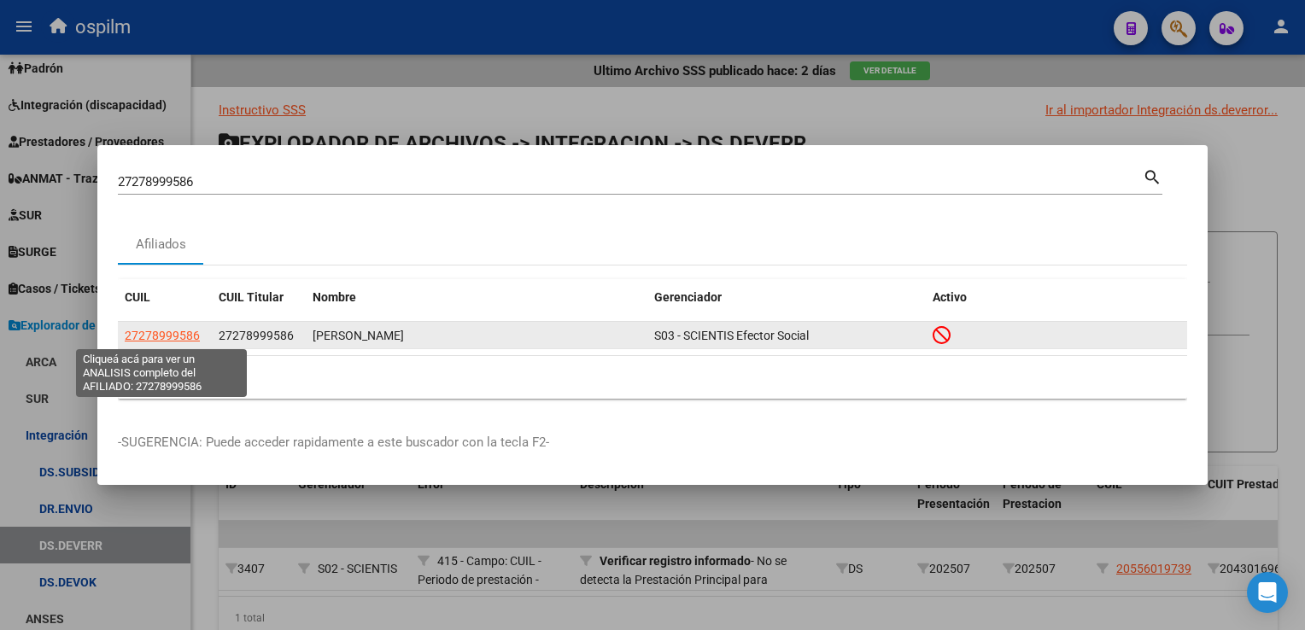
click at [143, 340] on span "27278999586" at bounding box center [162, 336] width 75 height 14
type textarea "27278999586"
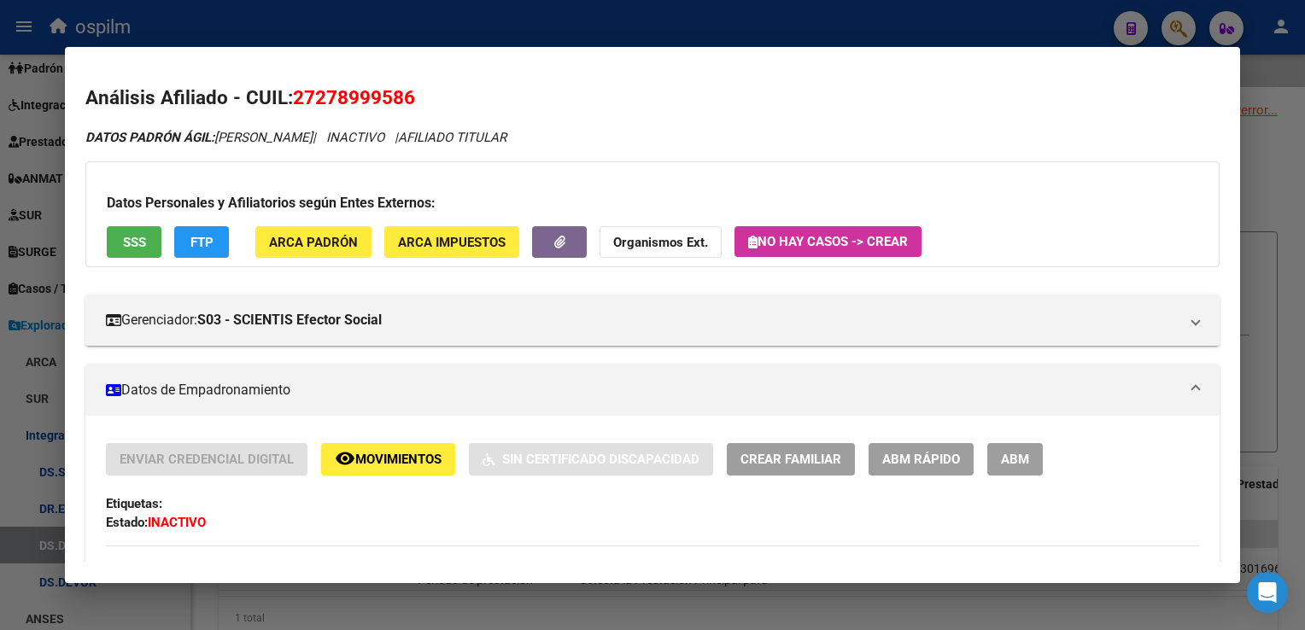
click at [296, 235] on span "ARCA Padrón" at bounding box center [313, 242] width 89 height 15
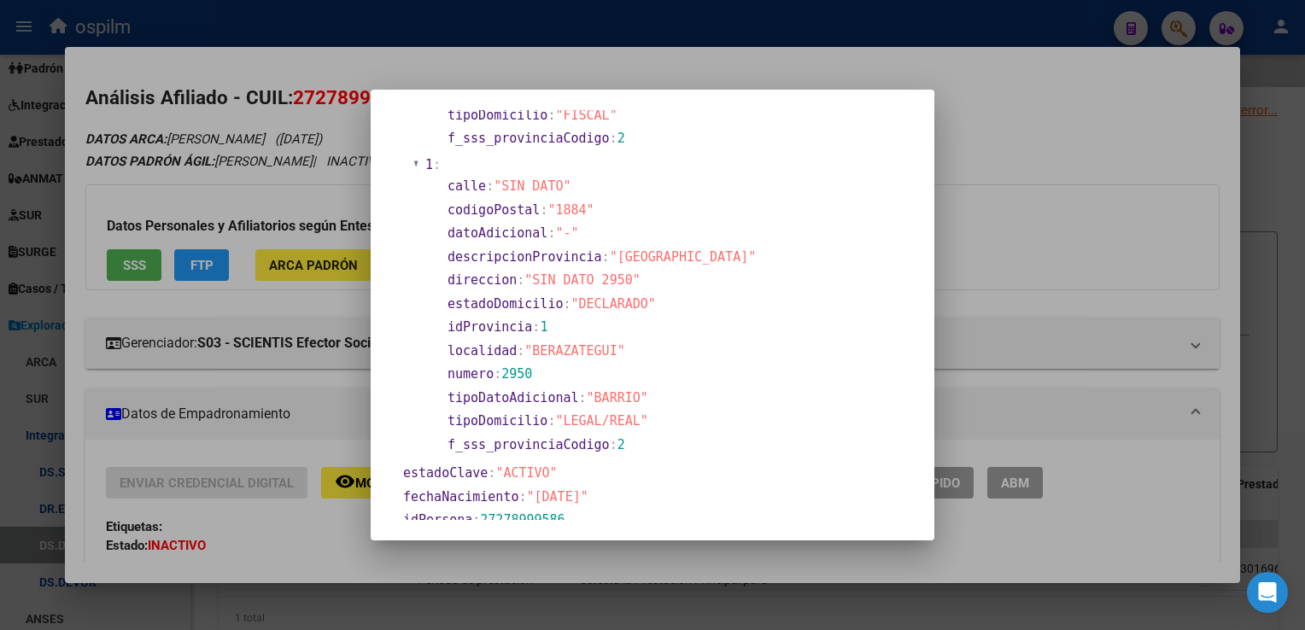
scroll to position [256, 0]
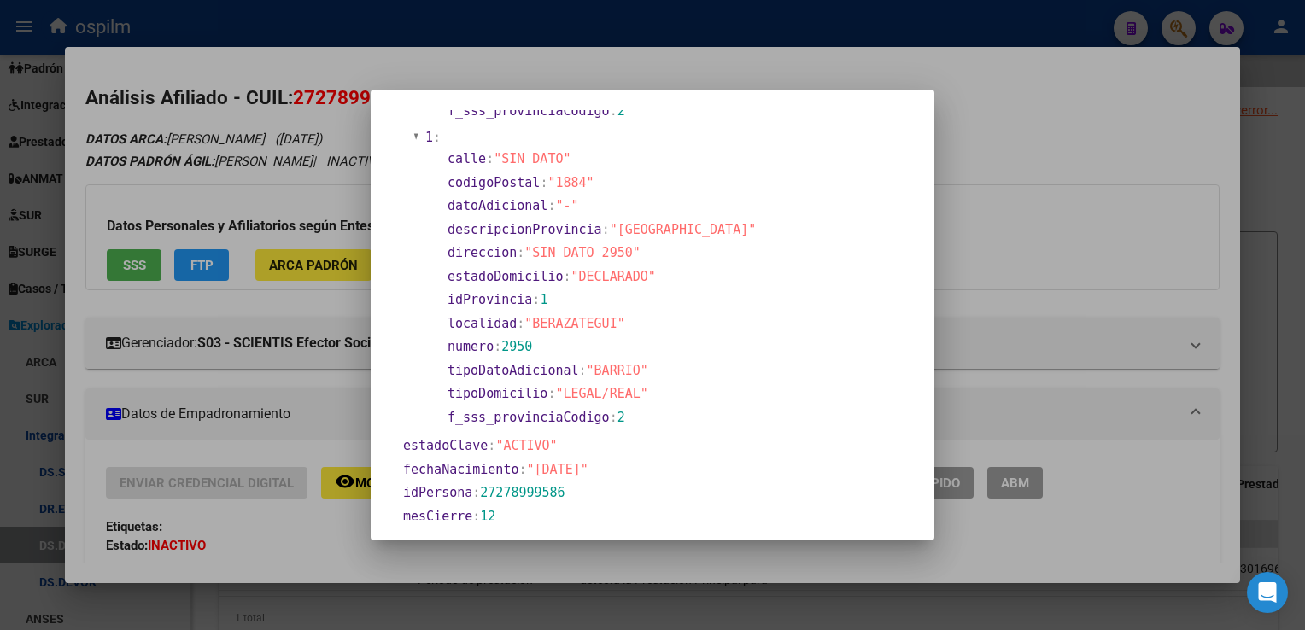
drag, startPoint x: 533, startPoint y: 461, endPoint x: 600, endPoint y: 471, distance: 68.3
click at [589, 471] on span ""[DATE]"" at bounding box center [557, 469] width 61 height 15
copy span "[DATE]"
drag, startPoint x: 1295, startPoint y: 276, endPoint x: 1256, endPoint y: 388, distance: 118.3
click at [1296, 276] on div at bounding box center [652, 315] width 1305 height 630
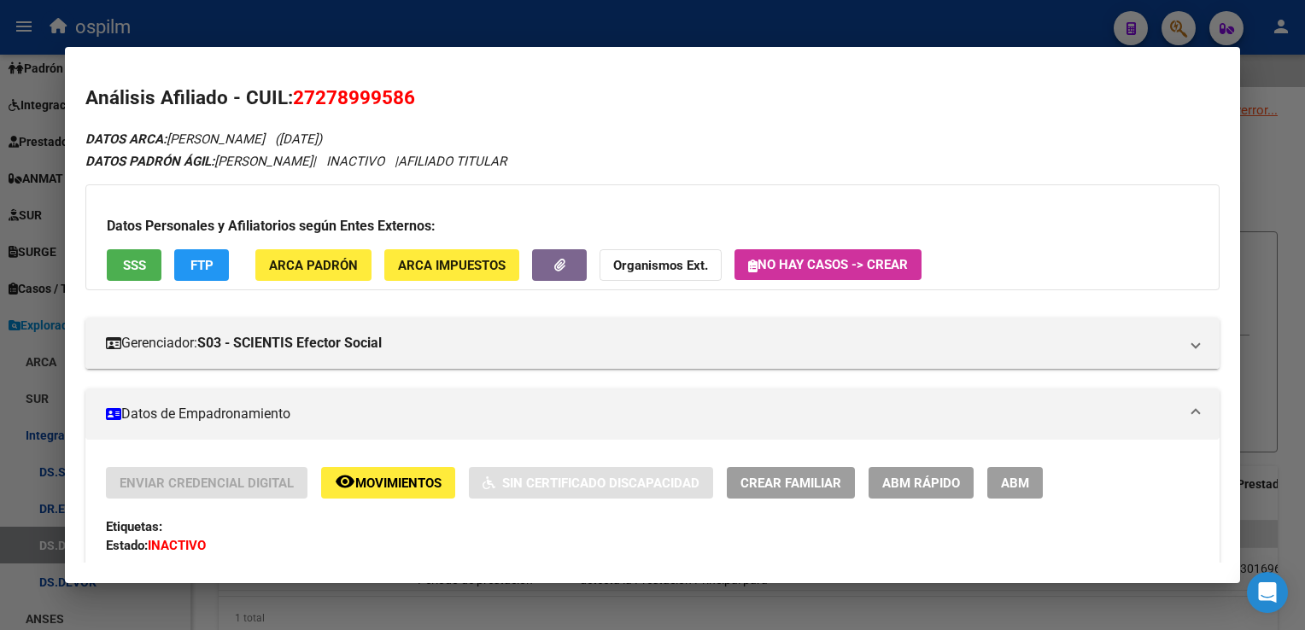
click at [1302, 349] on div at bounding box center [652, 315] width 1305 height 630
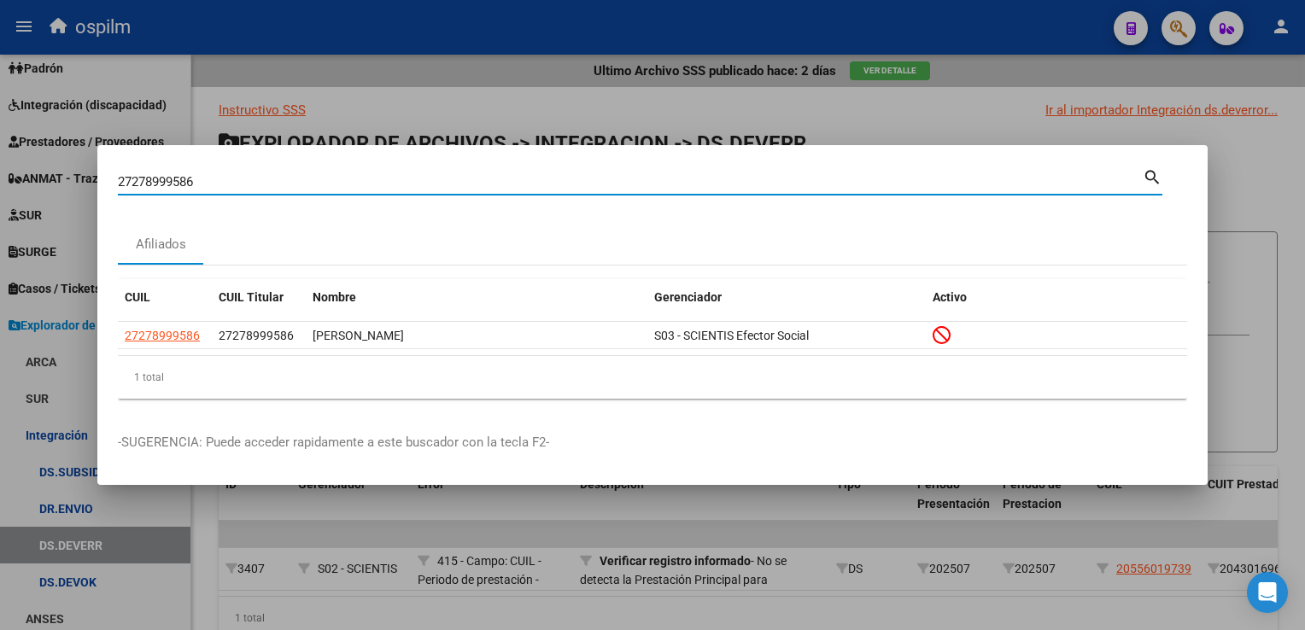
drag, startPoint x: 210, startPoint y: 183, endPoint x: 0, endPoint y: 144, distance: 213.6
click at [0, 144] on html "menu ospilm person Firma Express Reportes SUR Expedientes Internos Movimiento d…" at bounding box center [652, 315] width 1305 height 630
paste input "333464115"
type input "27333464115"
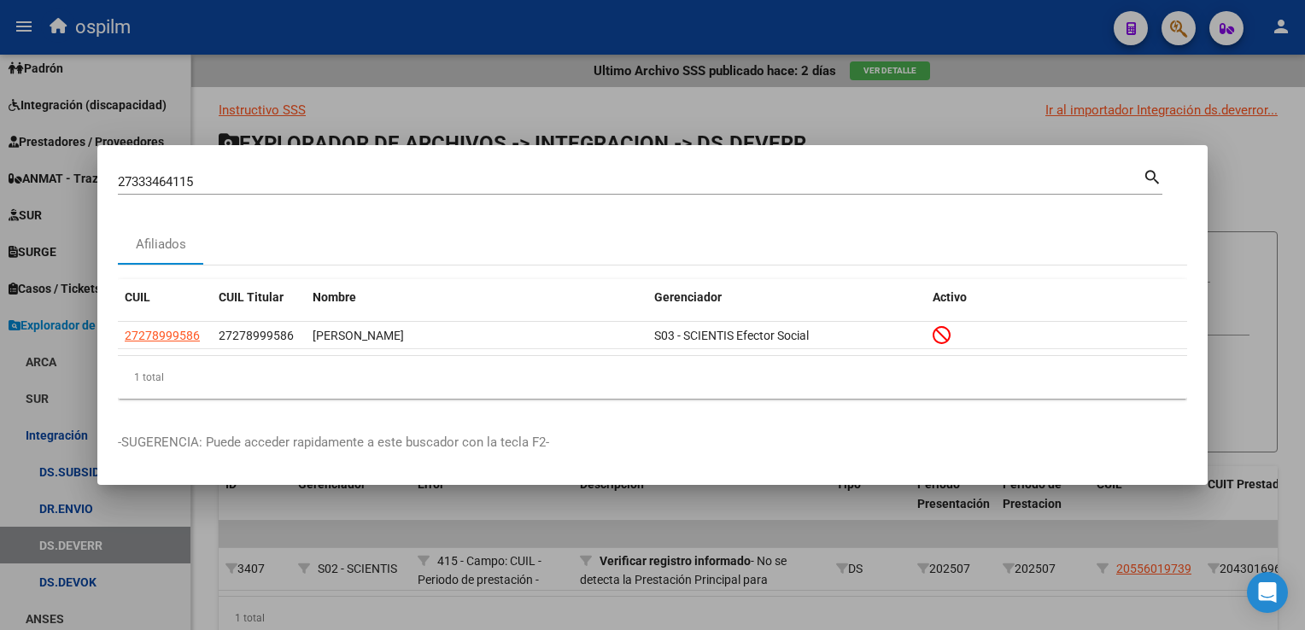
click at [1304, 344] on html "menu ospilm person Firma Express Reportes SUR Expedientes Internos Movimiento d…" at bounding box center [652, 315] width 1305 height 630
drag, startPoint x: 1308, startPoint y: 344, endPoint x: 1264, endPoint y: 162, distance: 187.1
click at [1264, 162] on div at bounding box center [652, 315] width 1305 height 630
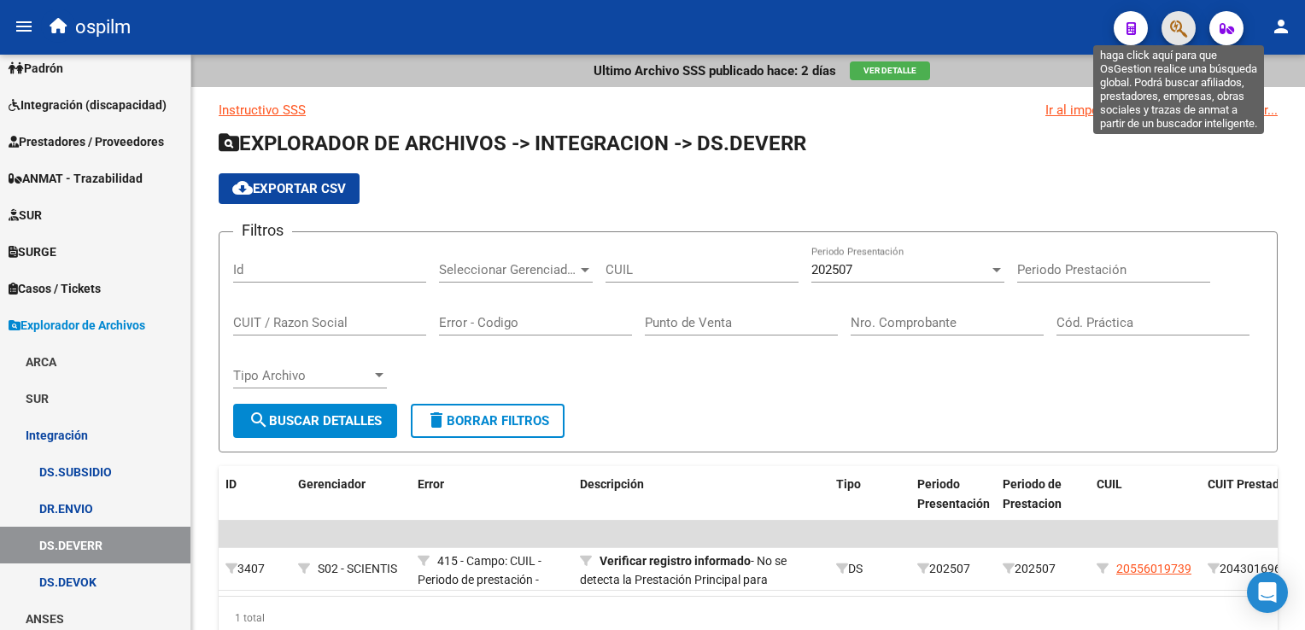
click at [1174, 32] on icon "button" at bounding box center [1178, 29] width 17 height 20
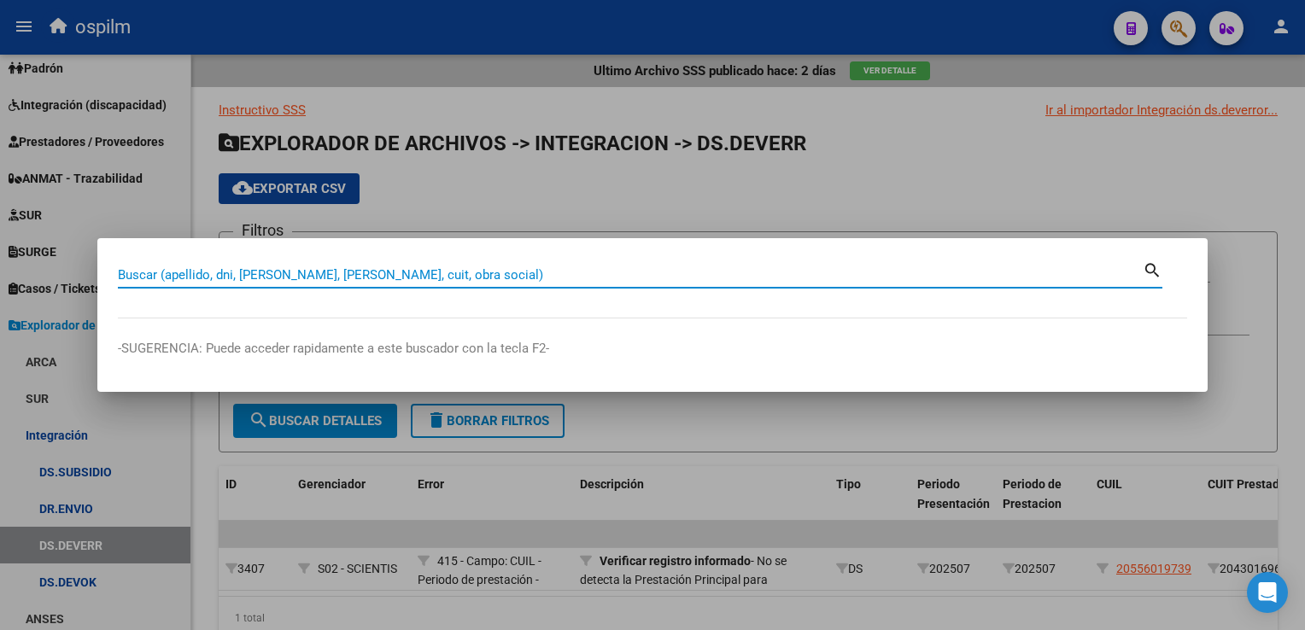
paste input "27333464115"
type input "27333464115"
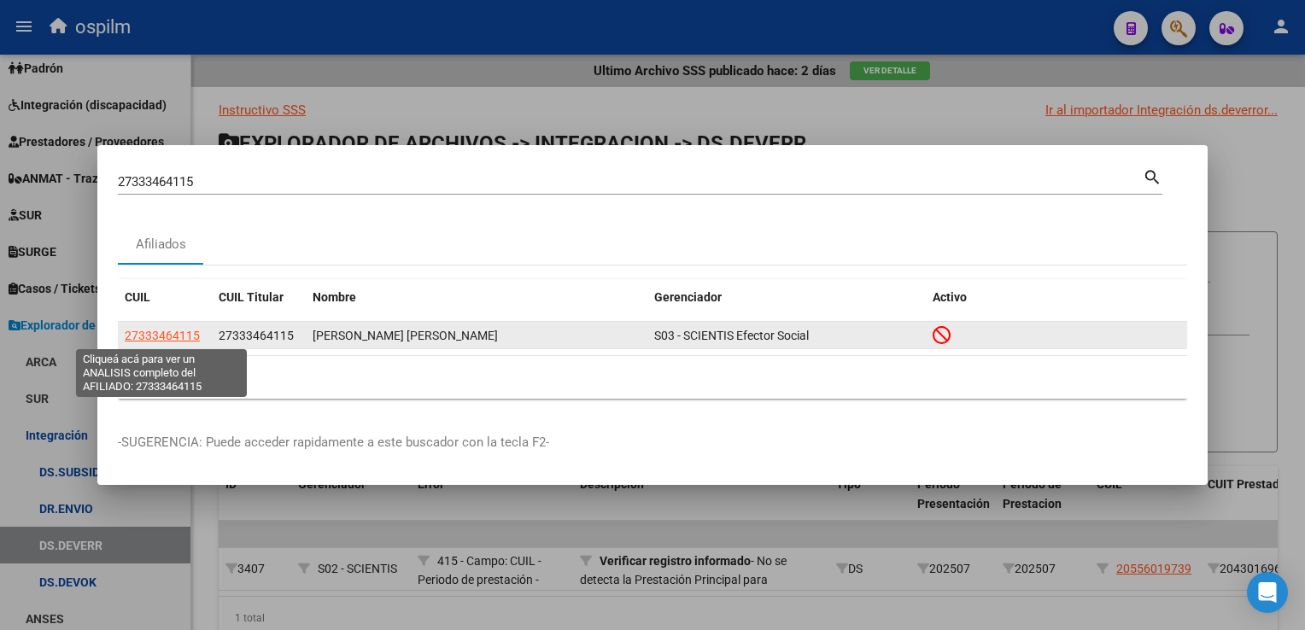
click at [147, 337] on span "27333464115" at bounding box center [162, 336] width 75 height 14
type textarea "27333464115"
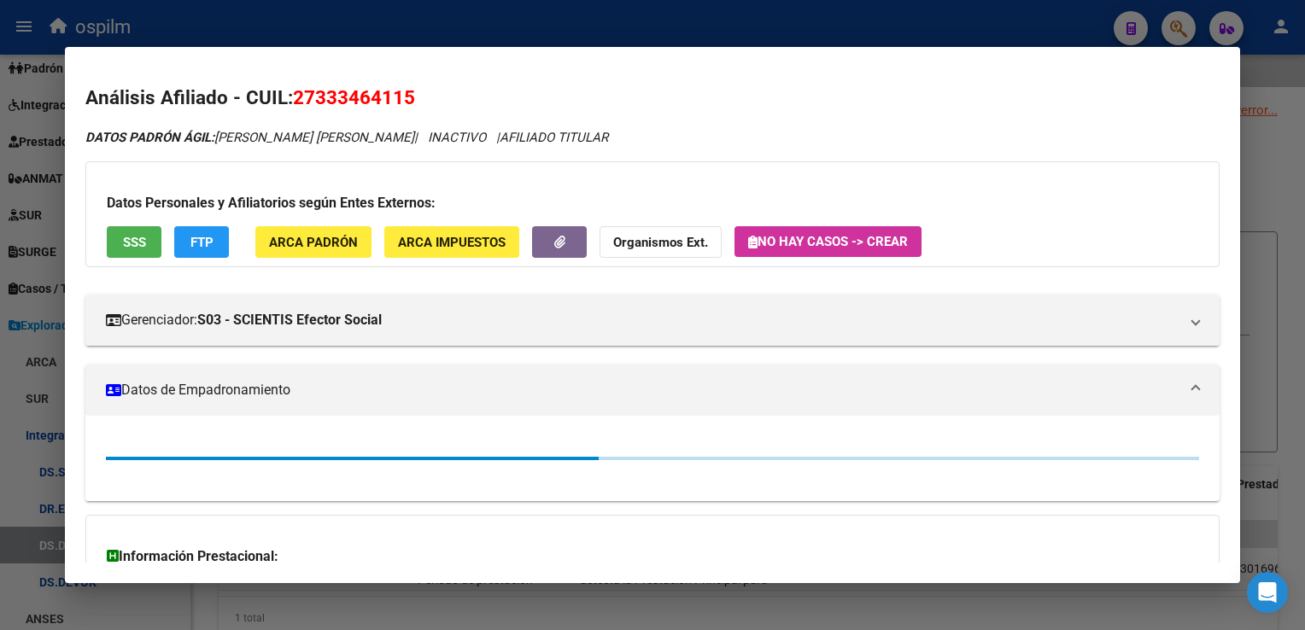
click at [285, 251] on button "ARCA Padrón" at bounding box center [313, 242] width 116 height 32
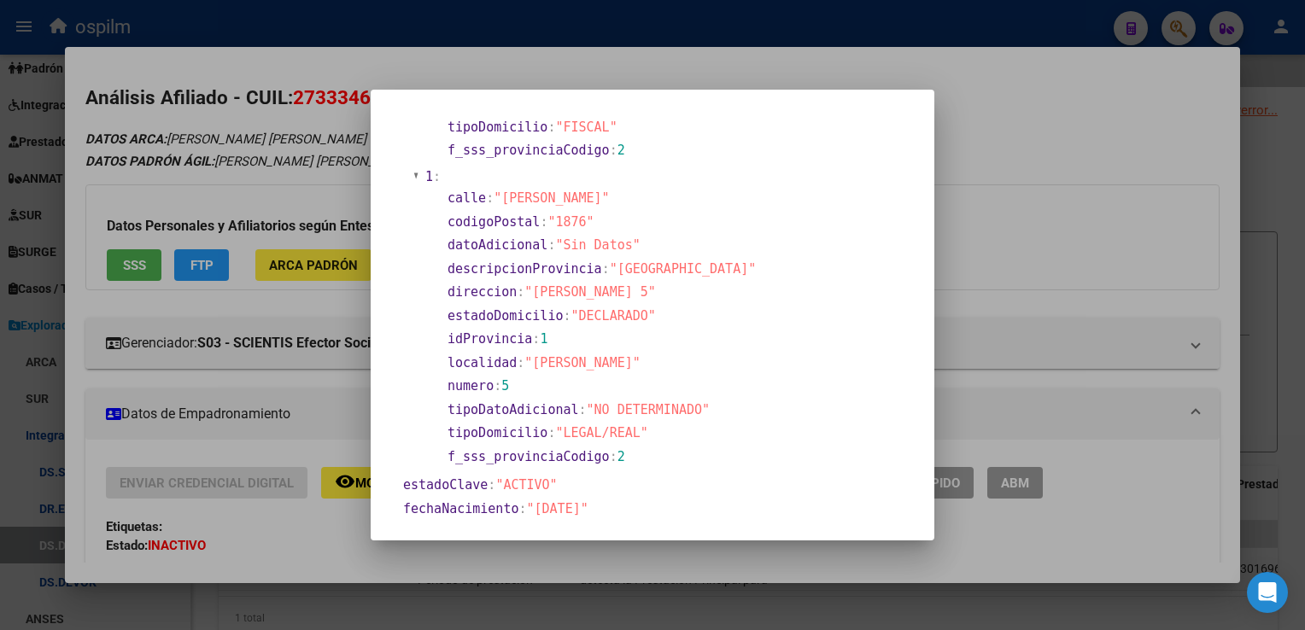
scroll to position [342, 0]
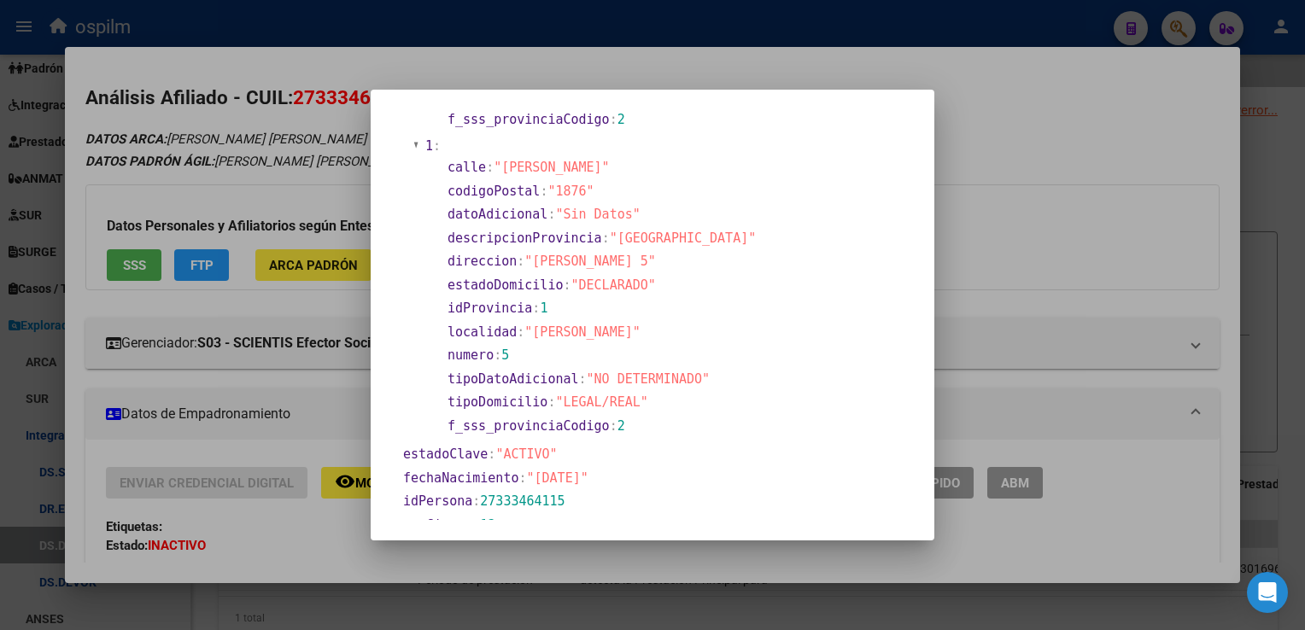
drag, startPoint x: 530, startPoint y: 483, endPoint x: 600, endPoint y: 486, distance: 70.1
click at [600, 486] on section "fechaNacimiento : "[DATE]"" at bounding box center [582, 479] width 358 height 20
copy span "[DATE]"
click at [1294, 343] on div at bounding box center [652, 315] width 1305 height 630
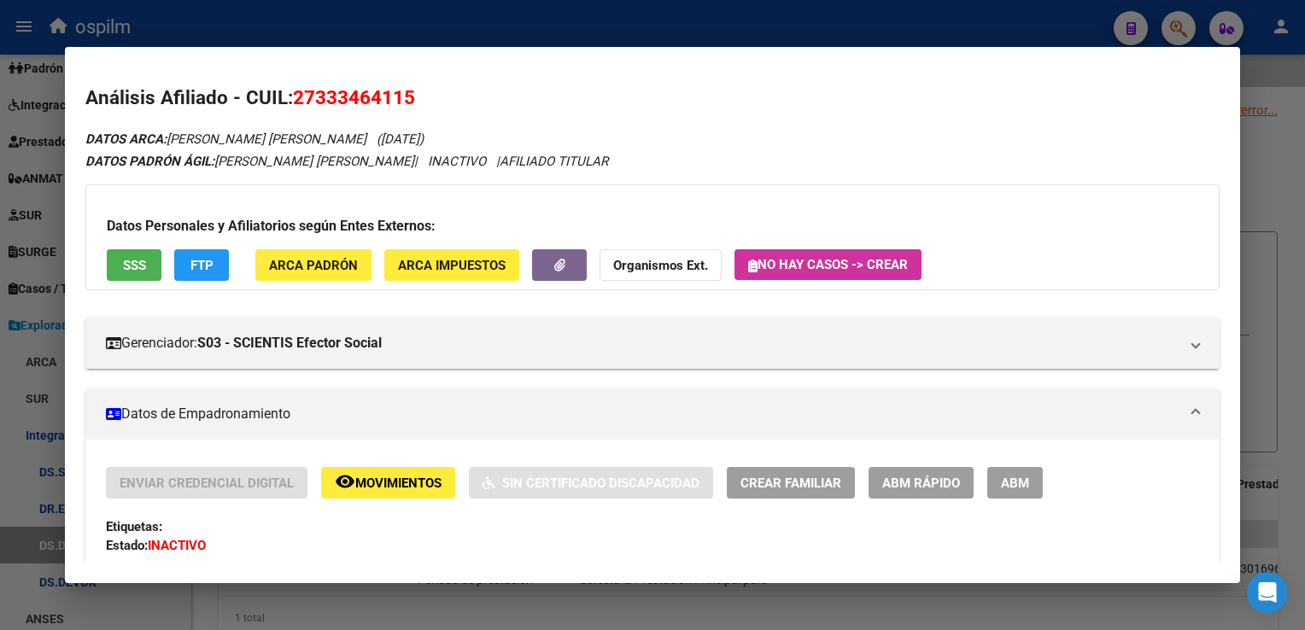
click at [1182, 28] on div at bounding box center [652, 315] width 1305 height 630
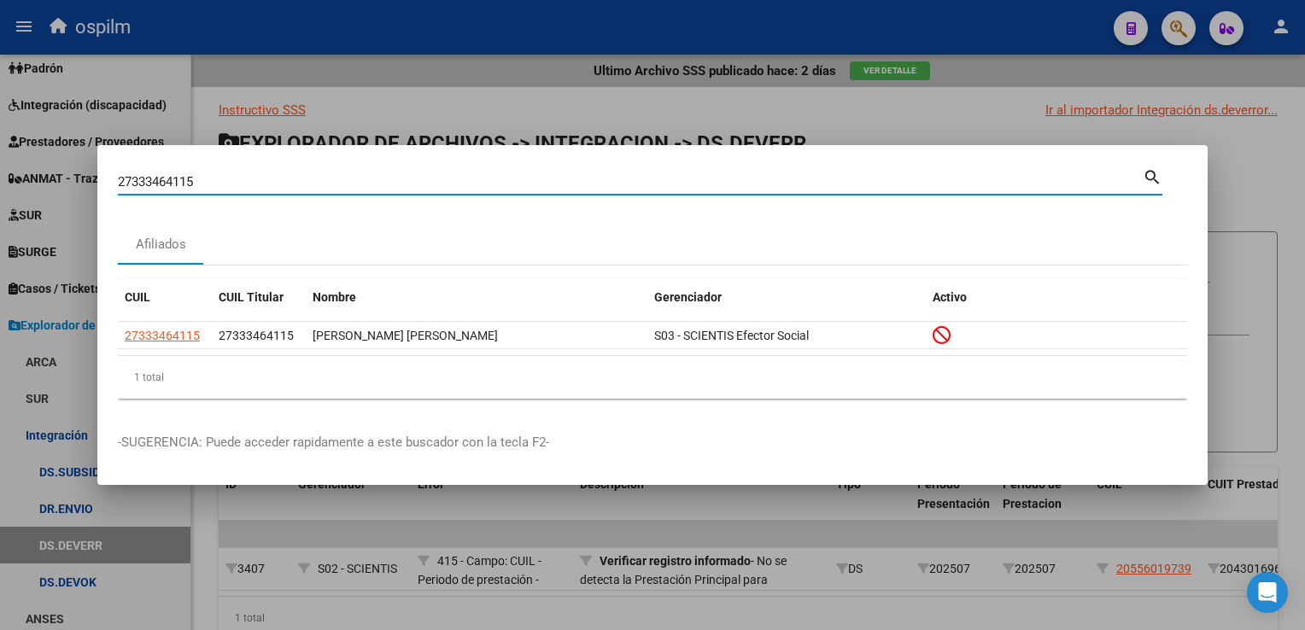
drag, startPoint x: 154, startPoint y: 178, endPoint x: 0, endPoint y: 171, distance: 153.9
click at [0, 167] on html "menu ospilm person Firma Express Reportes SUR Expedientes Internos Movimiento d…" at bounding box center [652, 315] width 1305 height 630
paste input "42176798"
type input "27421767985"
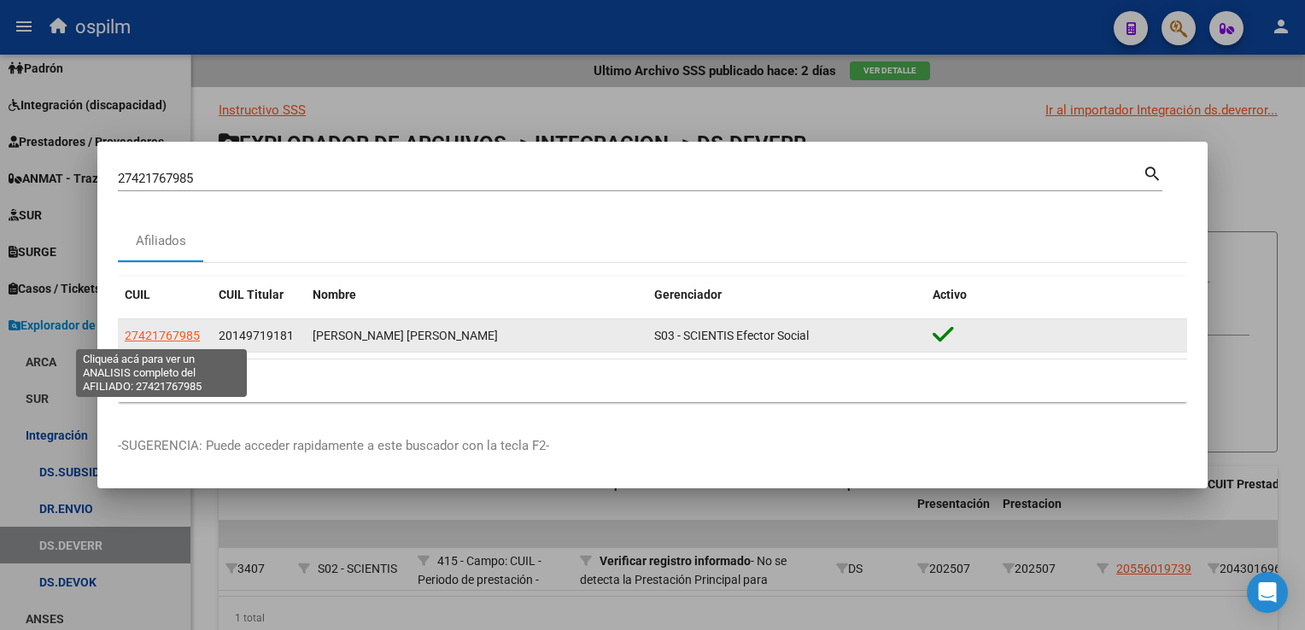
click at [152, 337] on span "27421767985" at bounding box center [162, 336] width 75 height 14
type textarea "27421767985"
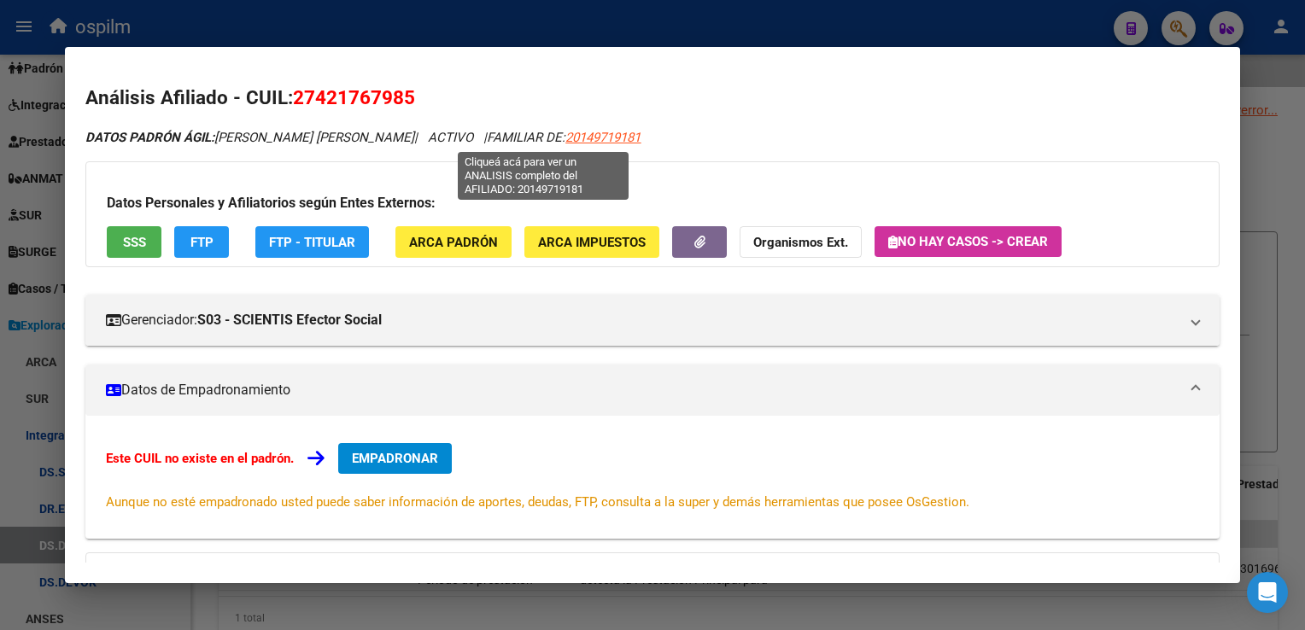
drag, startPoint x: 613, startPoint y: 138, endPoint x: 502, endPoint y: 145, distance: 111.3
click at [502, 145] on div "DATOS [PERSON_NAME]: [PERSON_NAME] [PERSON_NAME] | ACTIVO | FAMILIAR DE: 201497…" at bounding box center [651, 138] width 1133 height 20
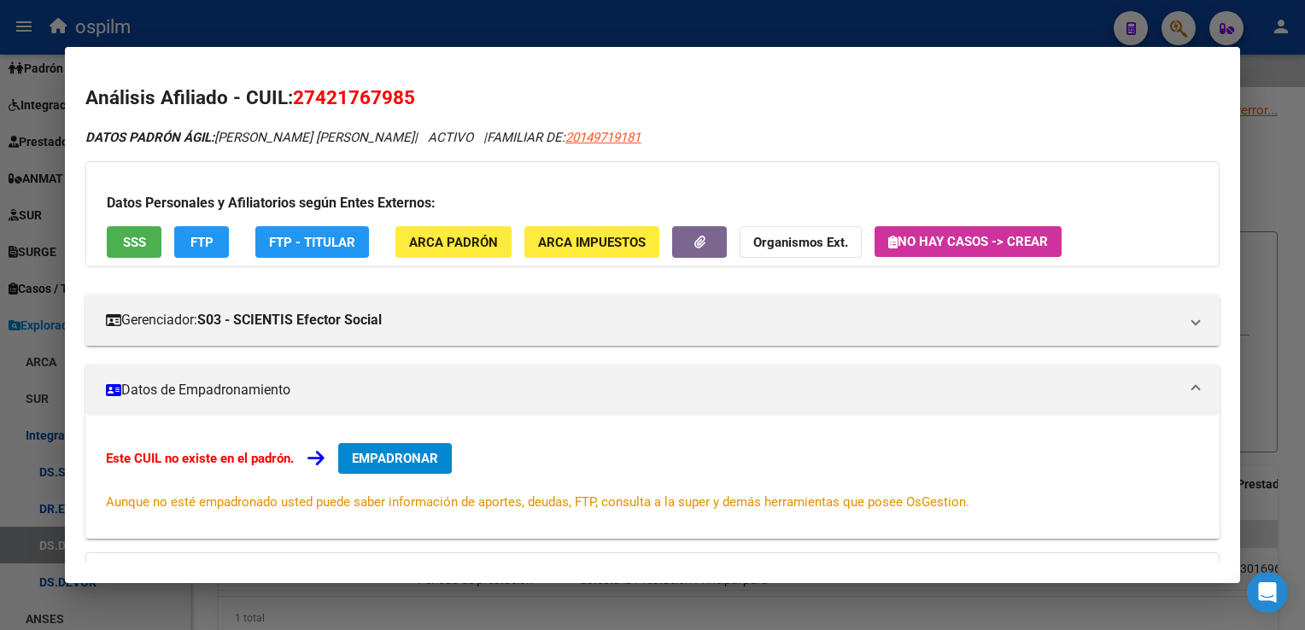
copy span "20149719181"
click at [1261, 343] on div at bounding box center [652, 315] width 1305 height 630
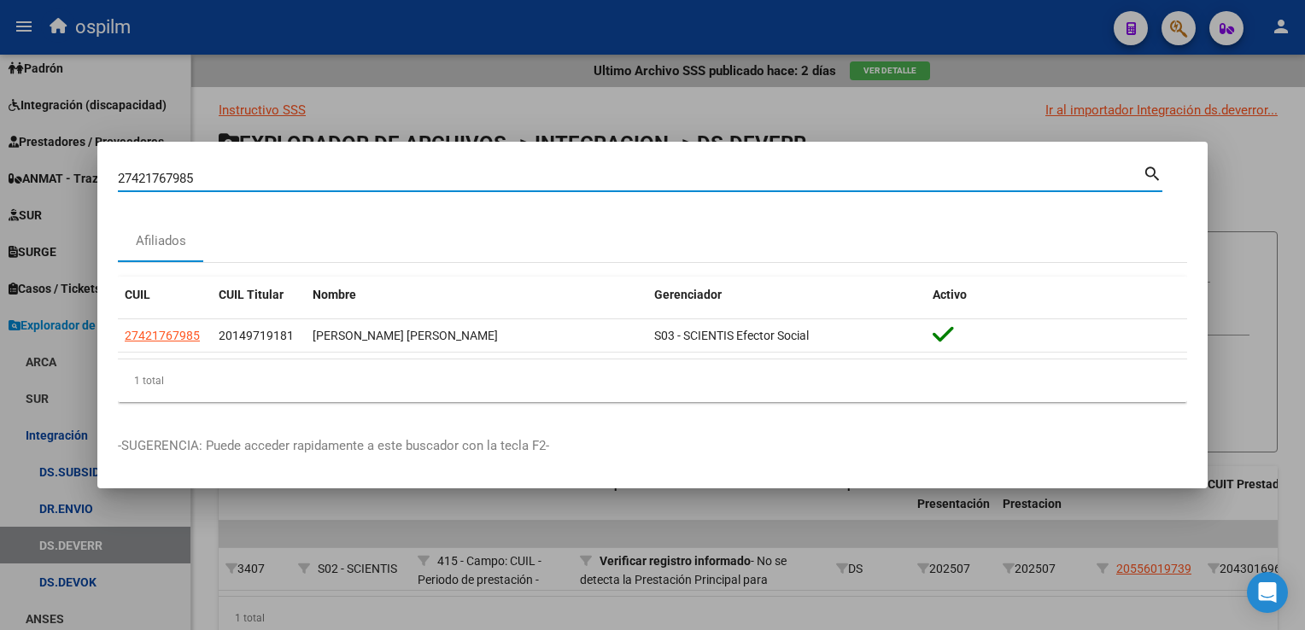
drag, startPoint x: 222, startPoint y: 178, endPoint x: 18, endPoint y: 196, distance: 205.0
click at [0, 193] on html "menu ospilm person Firma Express Reportes SUR Expedientes Internos Movimiento d…" at bounding box center [652, 315] width 1305 height 630
paste input "0-42176798-0"
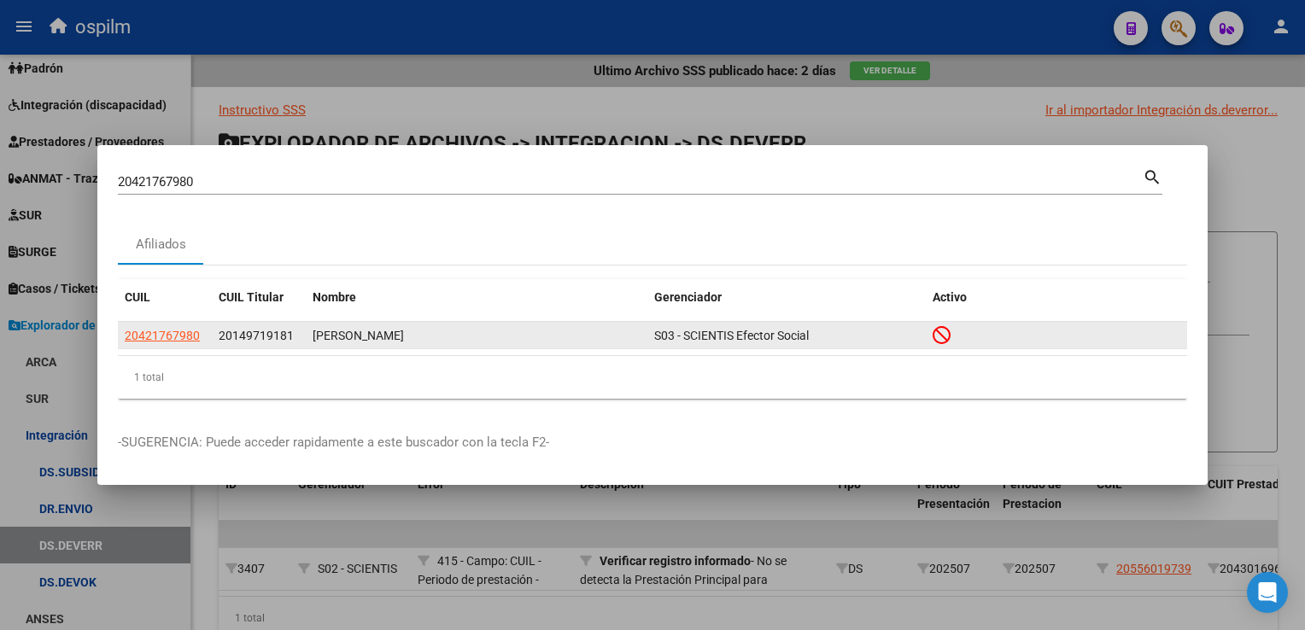
drag, startPoint x: 301, startPoint y: 342, endPoint x: 219, endPoint y: 349, distance: 82.4
click at [219, 349] on div "20421767980 20149719181 [PERSON_NAME] S03 - SCIENTIS Efector Social" at bounding box center [652, 335] width 1069 height 27
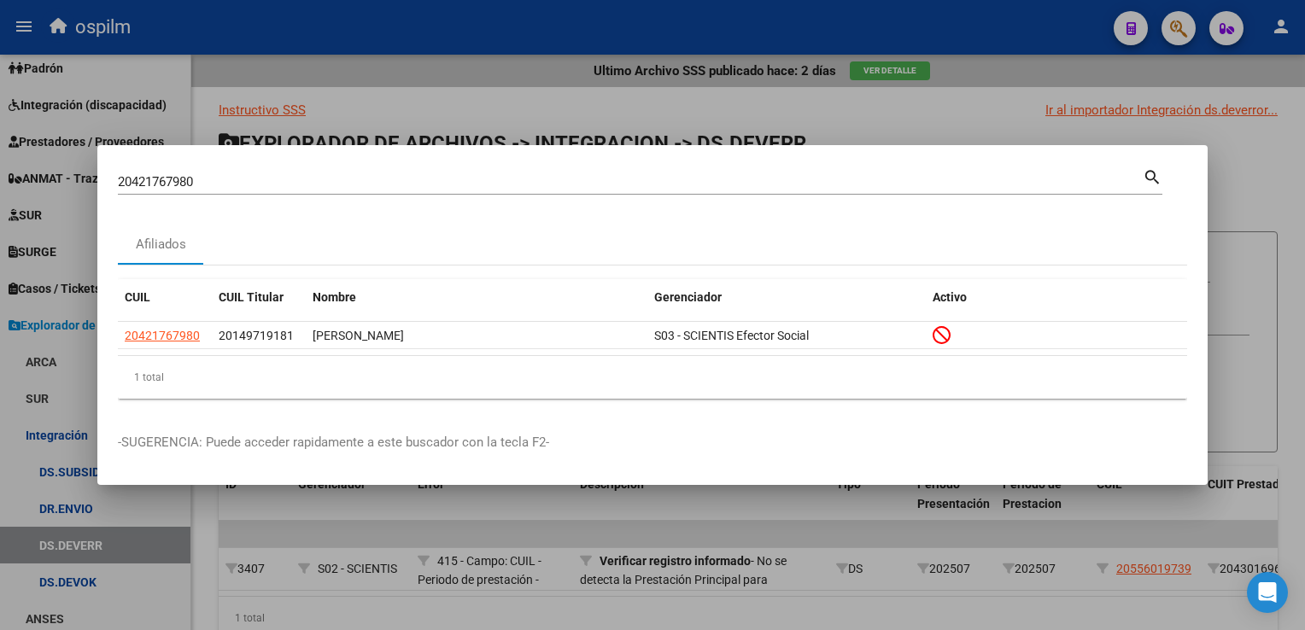
copy span "20149719181"
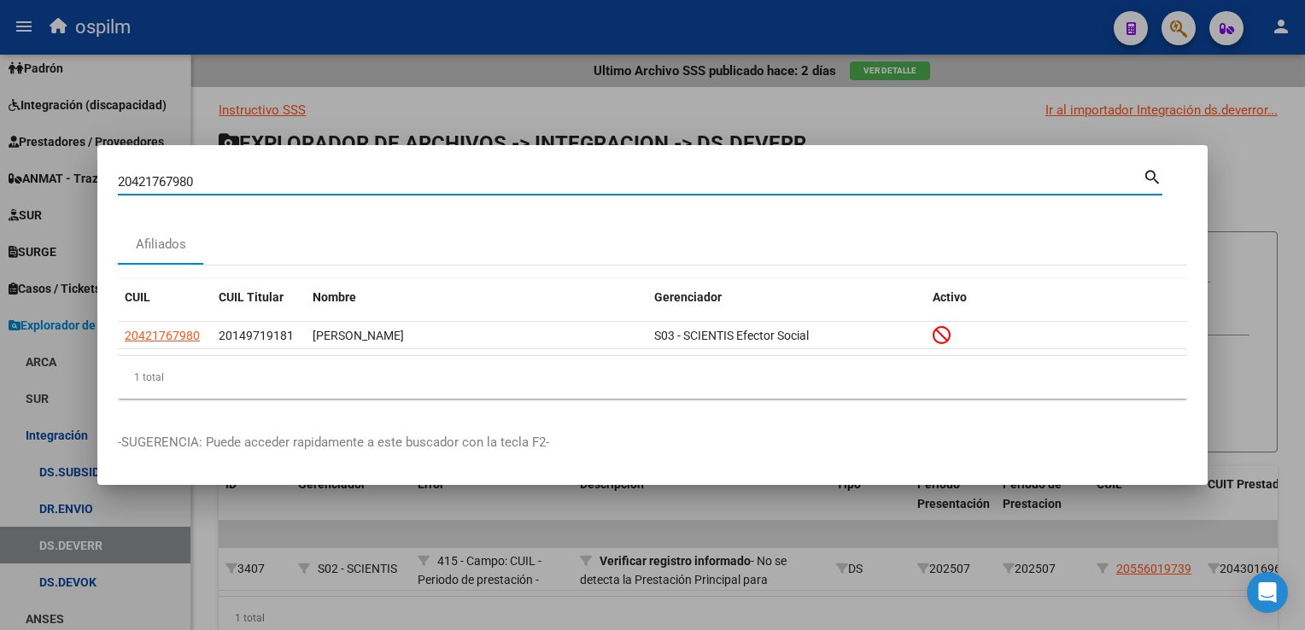
drag, startPoint x: 236, startPoint y: 185, endPoint x: 38, endPoint y: 168, distance: 198.0
click at [0, 162] on html "menu ospilm person Firma Express Reportes SUR Expedientes Internos Movimiento d…" at bounding box center [652, 315] width 1305 height 630
paste input "32464378"
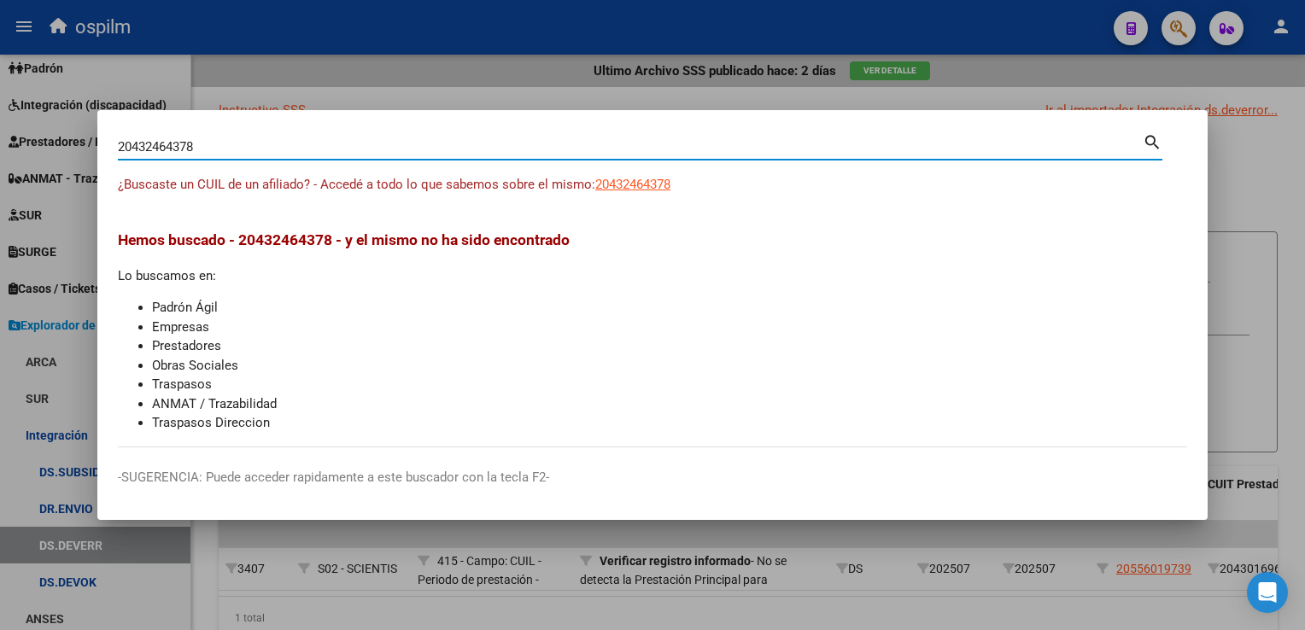
drag, startPoint x: 278, startPoint y: 149, endPoint x: 55, endPoint y: 138, distance: 224.0
click at [55, 138] on div "20432464378 Buscar (apellido, dni, cuil, nro traspaso, cuit, obra social) searc…" at bounding box center [652, 315] width 1305 height 630
paste input "23963084"
type input "20239630848"
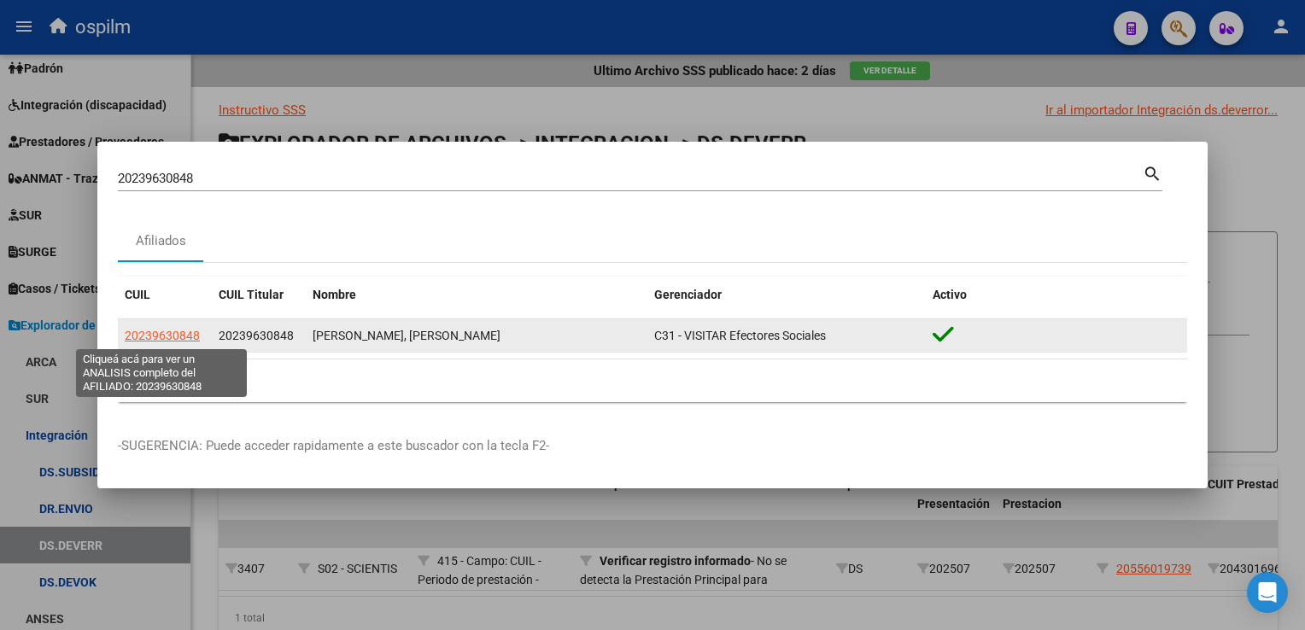
click at [147, 331] on span "20239630848" at bounding box center [162, 336] width 75 height 14
type textarea "20239630848"
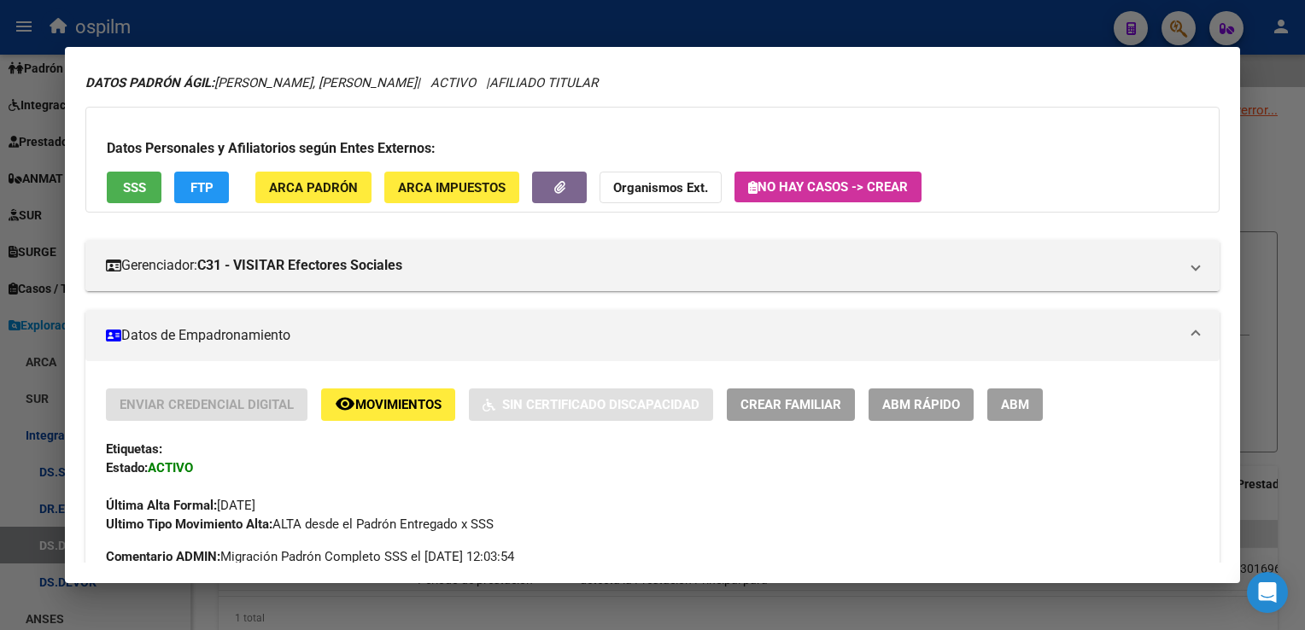
scroll to position [85, 0]
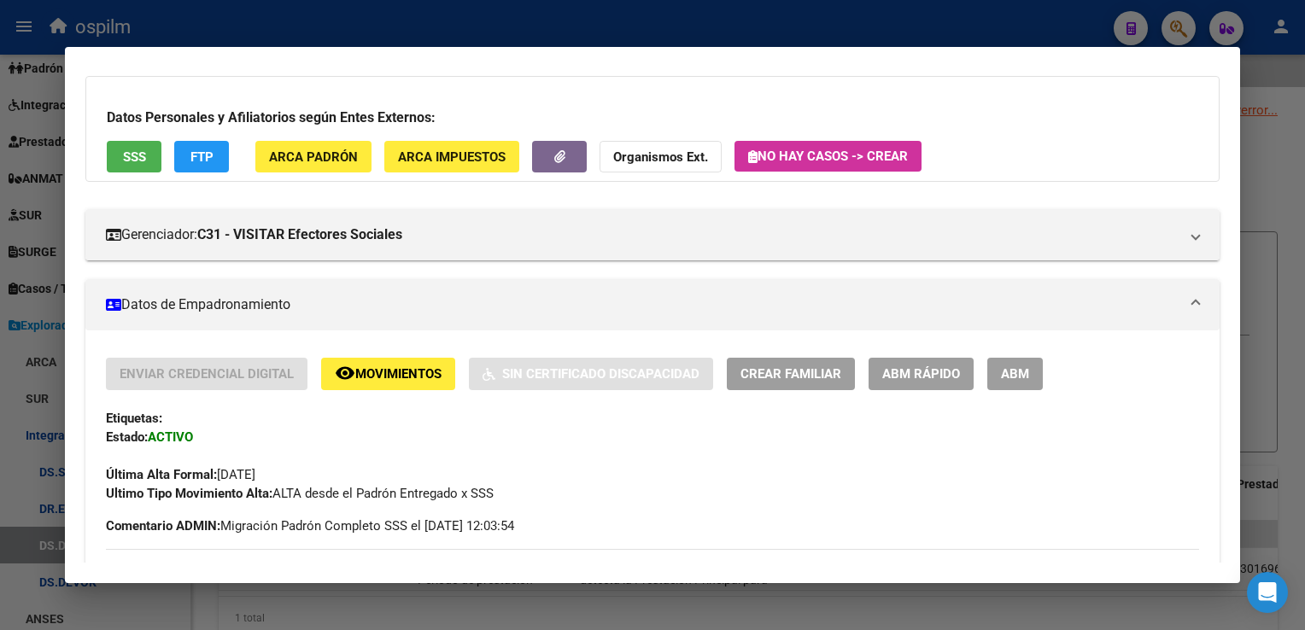
drag, startPoint x: 1282, startPoint y: 164, endPoint x: 1135, endPoint y: 161, distance: 146.9
click at [1278, 164] on div at bounding box center [652, 315] width 1305 height 630
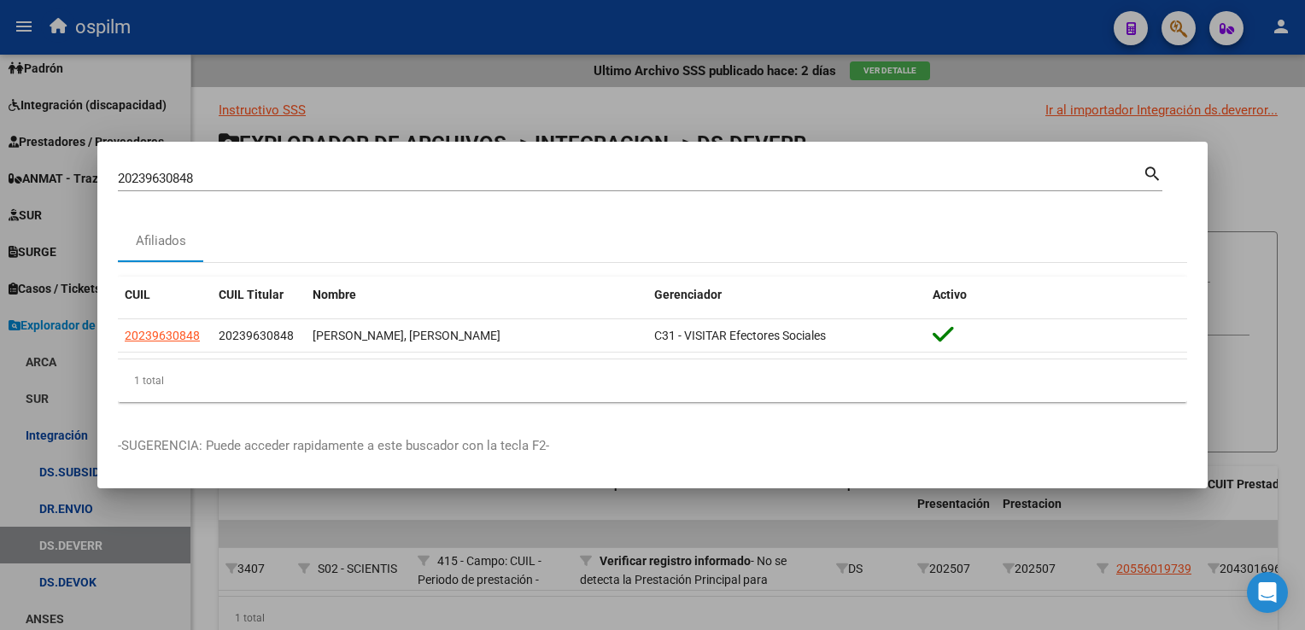
drag, startPoint x: 266, startPoint y: 187, endPoint x: 1, endPoint y: 171, distance: 266.1
click at [1, 171] on div "20239630848 Buscar (apellido, dni, cuil, nro traspaso, cuit, obra social) searc…" at bounding box center [652, 315] width 1305 height 630
click at [210, 178] on input "20239630848" at bounding box center [630, 178] width 1025 height 15
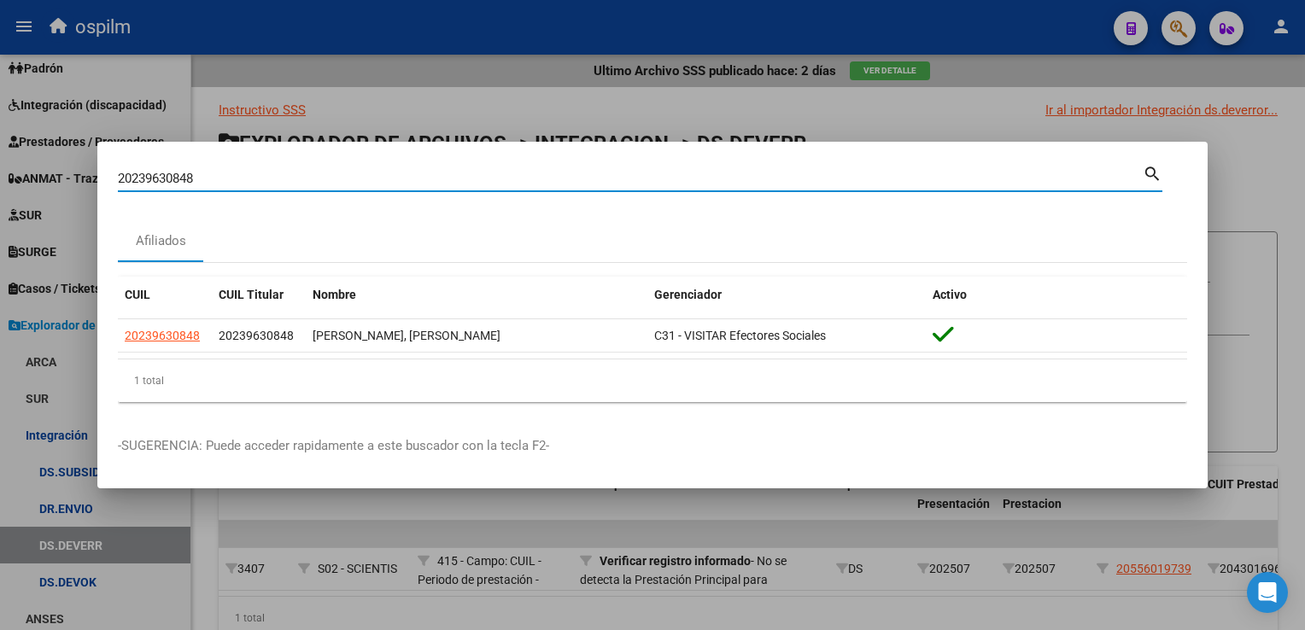
drag, startPoint x: 219, startPoint y: 180, endPoint x: 20, endPoint y: 167, distance: 198.6
click at [0, 161] on html "menu ospilm person Firma Express Reportes SUR Expedientes Internos Movimiento d…" at bounding box center [652, 315] width 1305 height 630
paste input "92785101"
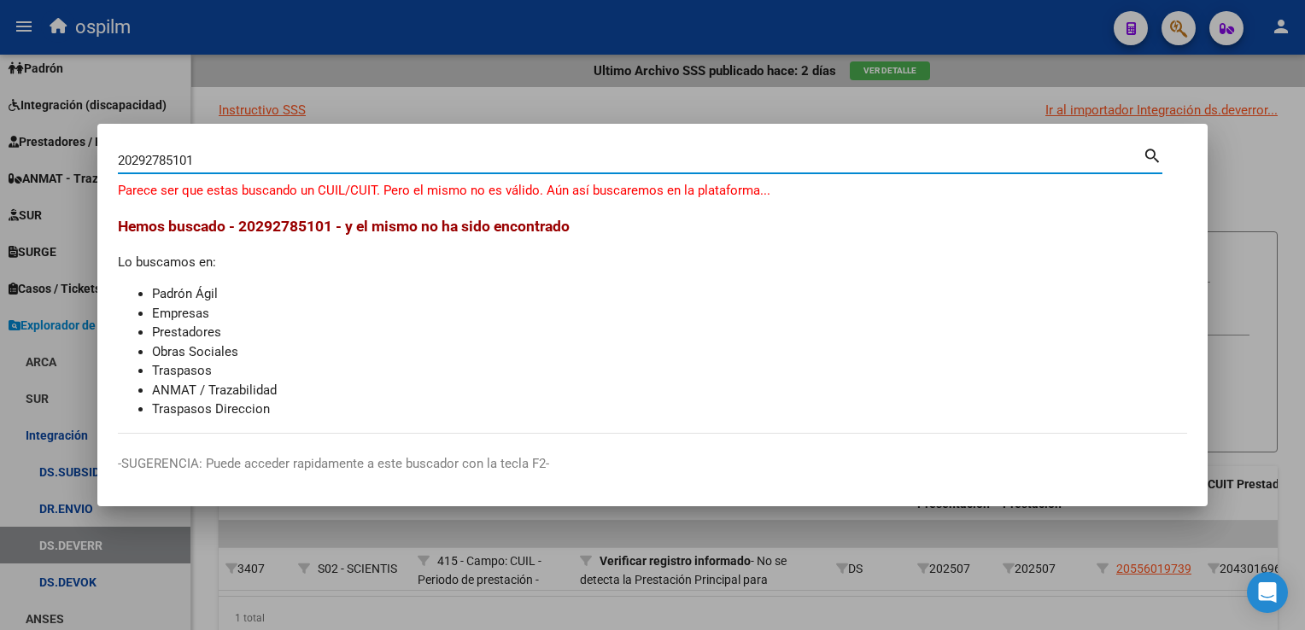
type input "20292785101"
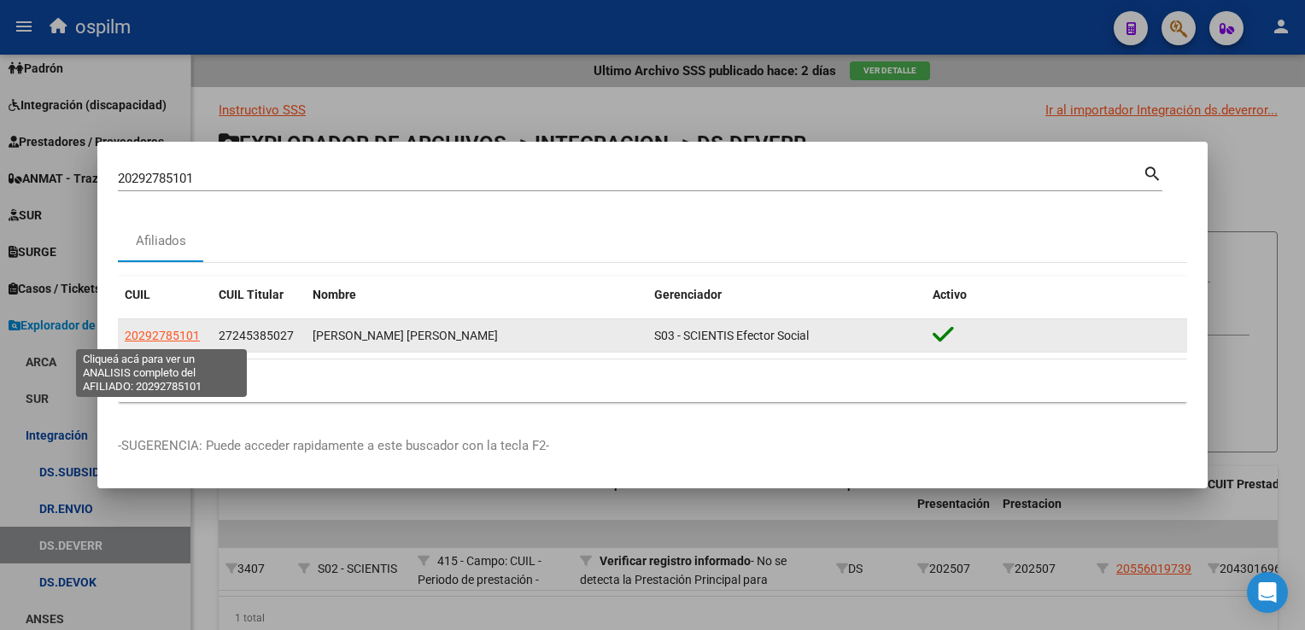
click at [173, 331] on span "20292785101" at bounding box center [162, 336] width 75 height 14
type textarea "20292785101"
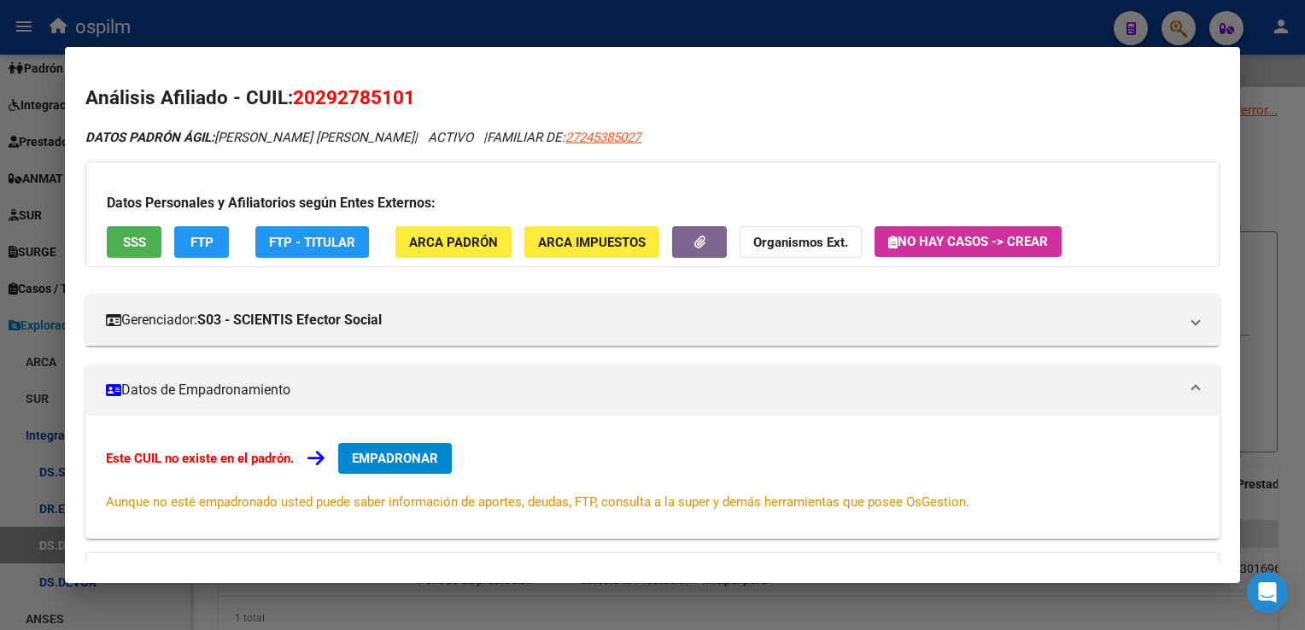
drag, startPoint x: 629, startPoint y: 132, endPoint x: 531, endPoint y: 128, distance: 97.4
click at [531, 128] on div "DATOS PADRÓN ÁGIL: [PERSON_NAME] [PERSON_NAME] | ACTIVO | FAMILIAR DE: 27245385…" at bounding box center [651, 138] width 1133 height 20
click at [447, 240] on span "ARCA Padrón" at bounding box center [453, 242] width 89 height 15
